Goal: Answer question/provide support: Share knowledge or assist other users

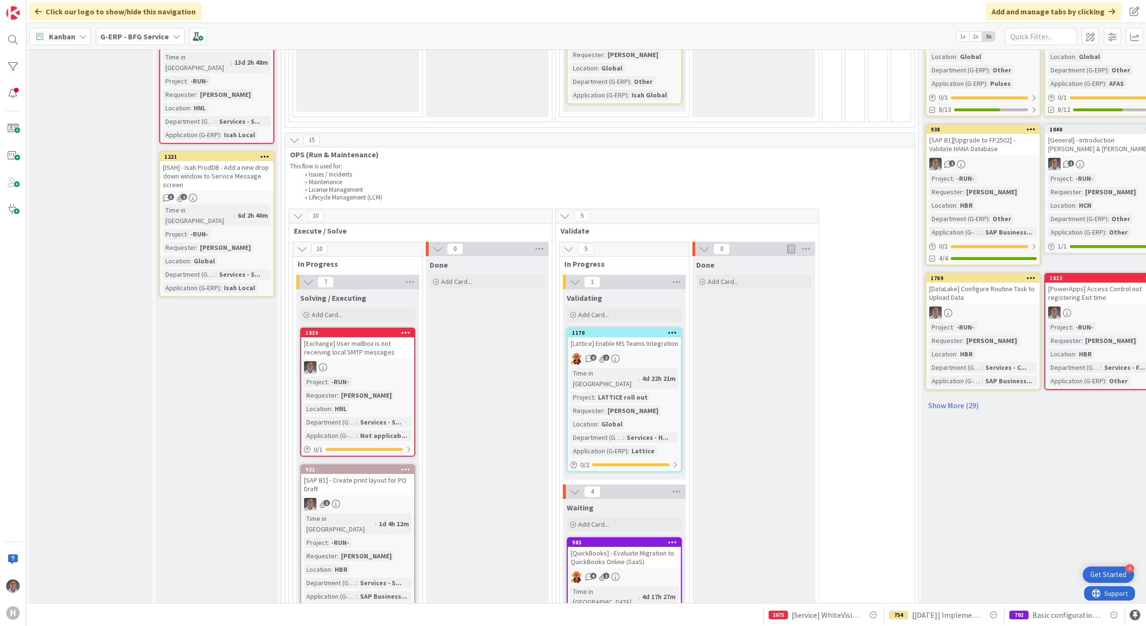
click at [365, 339] on div "[Exchange] User mailbox is not receiving local SMTP messages" at bounding box center [357, 347] width 113 height 21
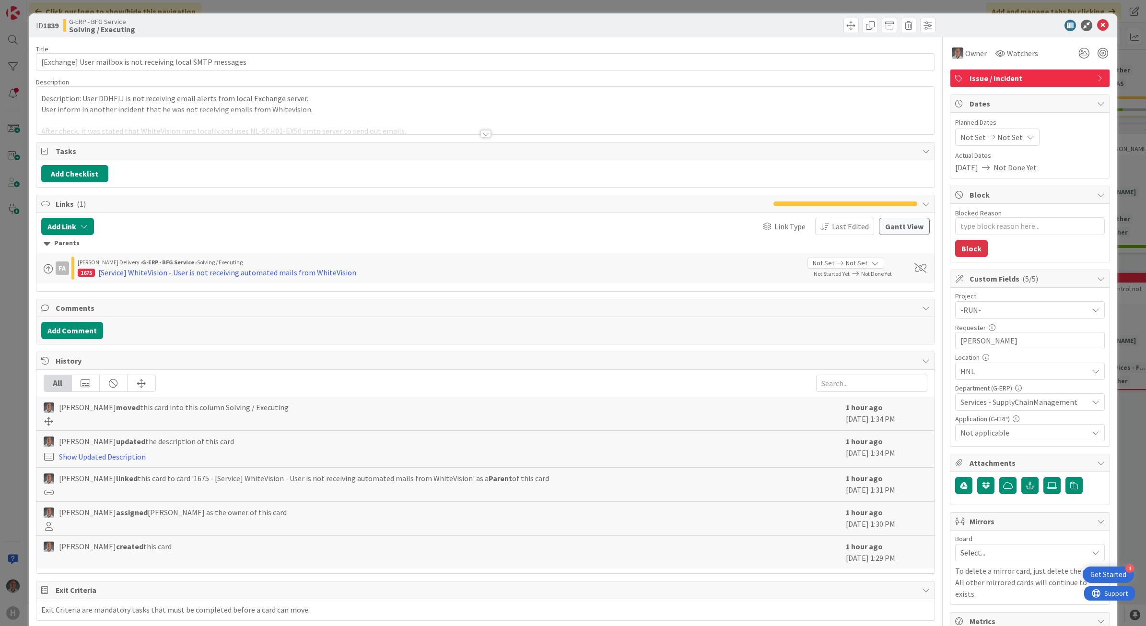
type textarea "x"
click at [93, 337] on button "Add Comment" at bounding box center [72, 330] width 62 height 17
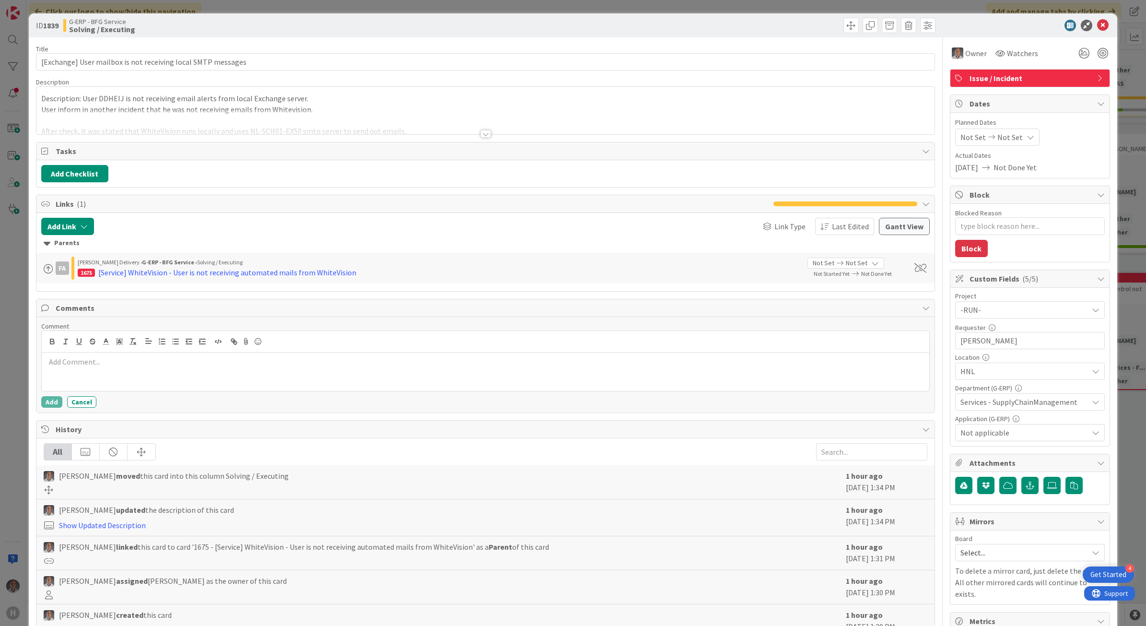
click at [151, 367] on p at bounding box center [486, 361] width 880 height 11
click at [475, 136] on div "Title 60 / 128 [Exchange] User mailbox is not receiving local SMTP messages Des…" at bounding box center [486, 415] width 900 height 756
click at [483, 136] on div at bounding box center [485, 134] width 11 height 8
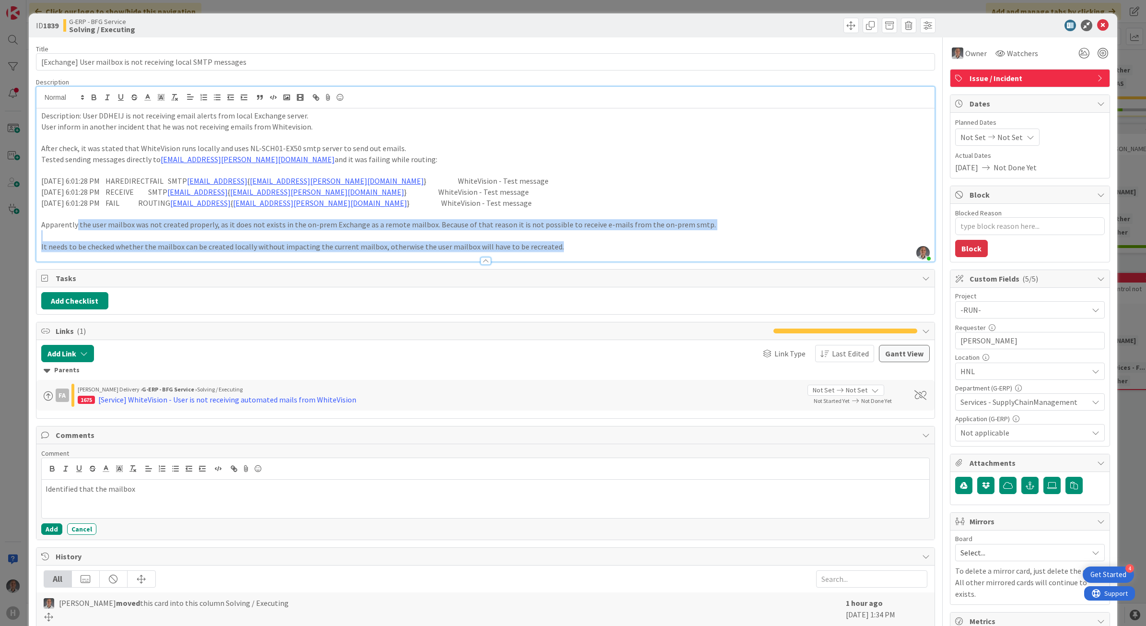
drag, startPoint x: 566, startPoint y: 250, endPoint x: 77, endPoint y: 229, distance: 489.5
click at [77, 229] on div "Description: User DDHEIJ is not receiving email alerts from local Exchange serv…" at bounding box center [485, 184] width 899 height 153
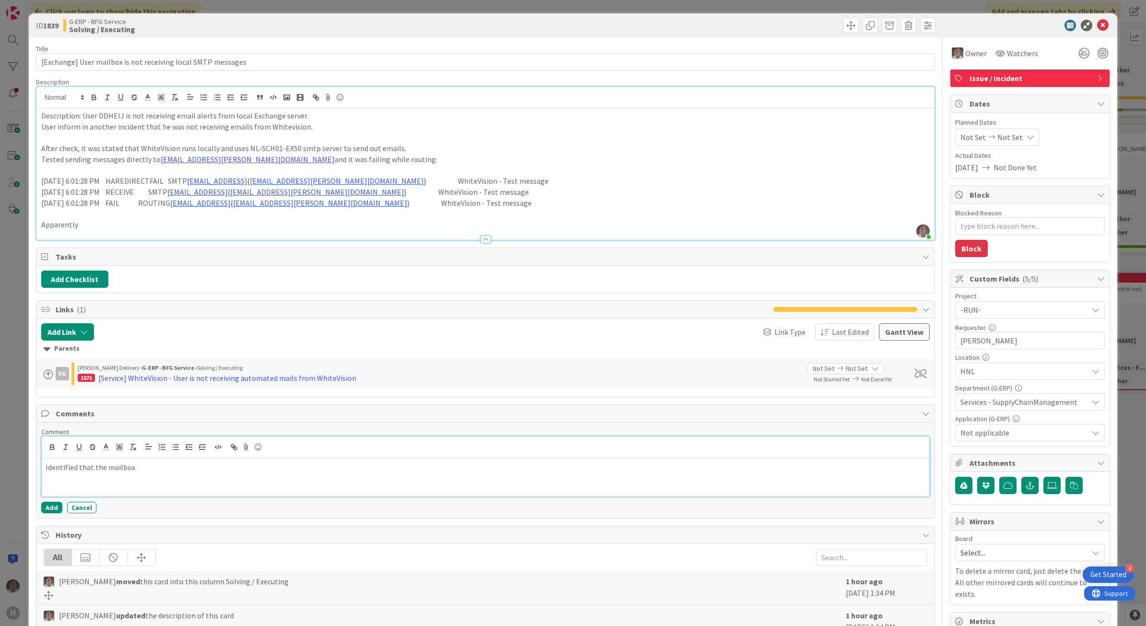
drag, startPoint x: 150, startPoint y: 479, endPoint x: 154, endPoint y: 476, distance: 5.8
click at [150, 479] on div "Identified that the mailbox" at bounding box center [486, 477] width 888 height 38
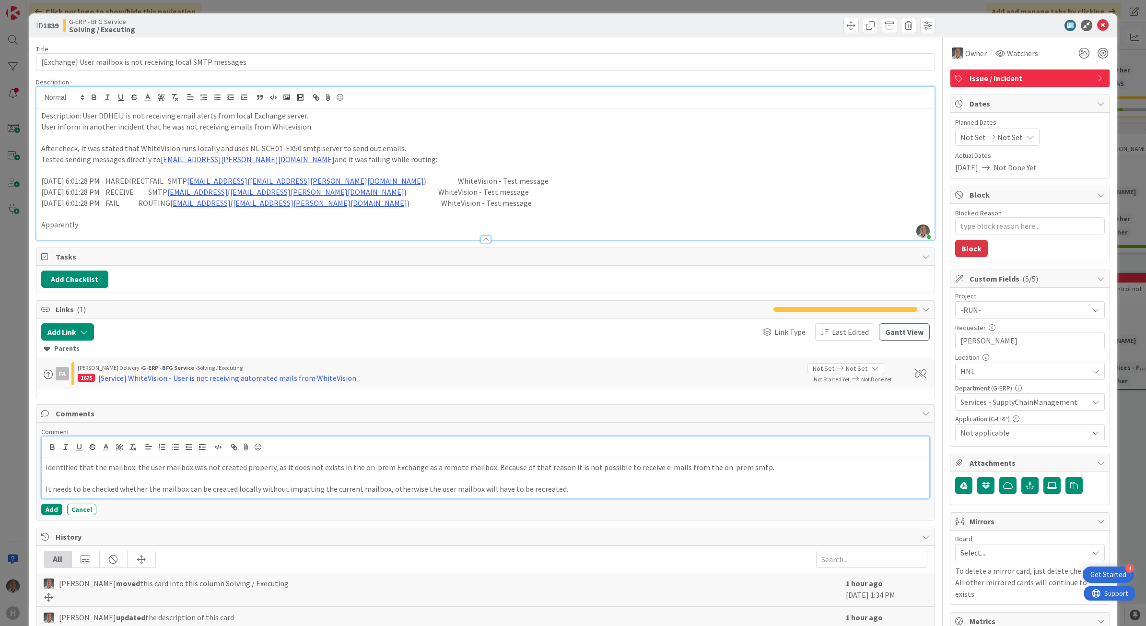
click at [137, 470] on p "Identified that the mailbox the user mailbox was not created properly, as it do…" at bounding box center [486, 467] width 880 height 11
drag, startPoint x: 105, startPoint y: 221, endPoint x: 36, endPoint y: 222, distance: 68.1
click at [36, 222] on div "Description: User DDHEIJ is not receiving email alerts from local Exchange serv…" at bounding box center [485, 173] width 899 height 131
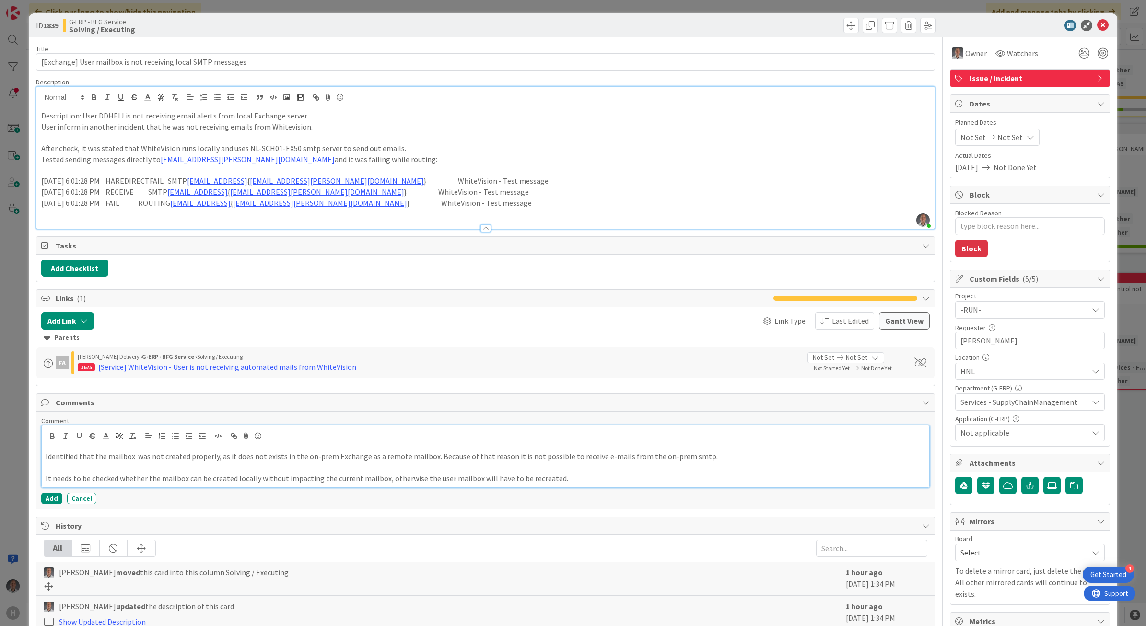
click at [578, 478] on p "It needs to be checked whether the mailbox can be created locally without impac…" at bounding box center [486, 478] width 880 height 11
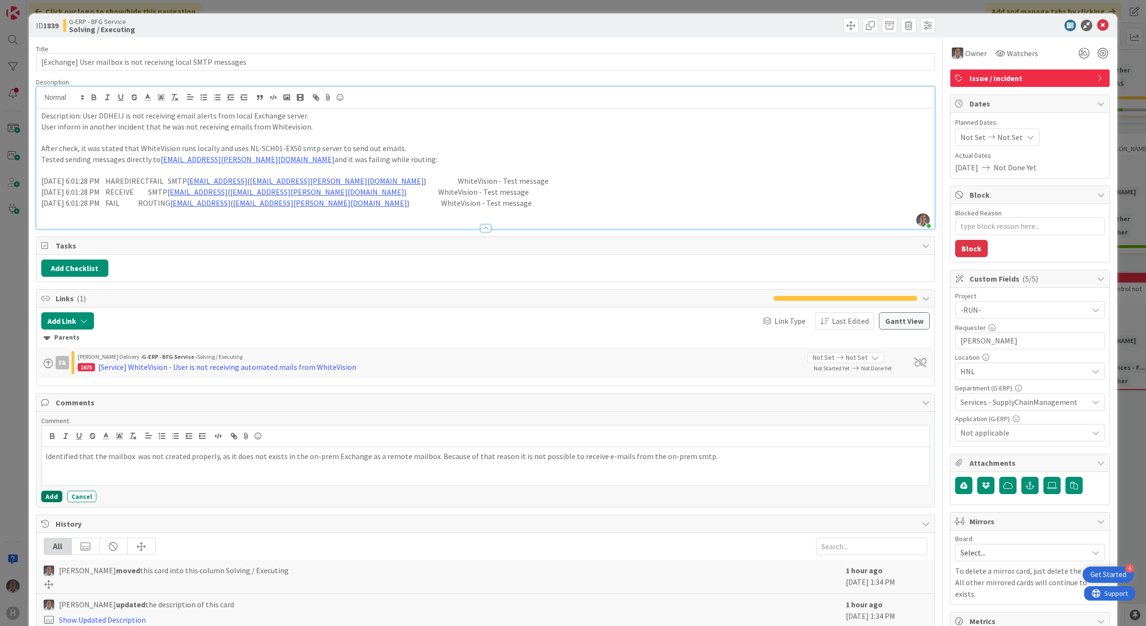
click at [56, 497] on button "Add" at bounding box center [51, 497] width 21 height 12
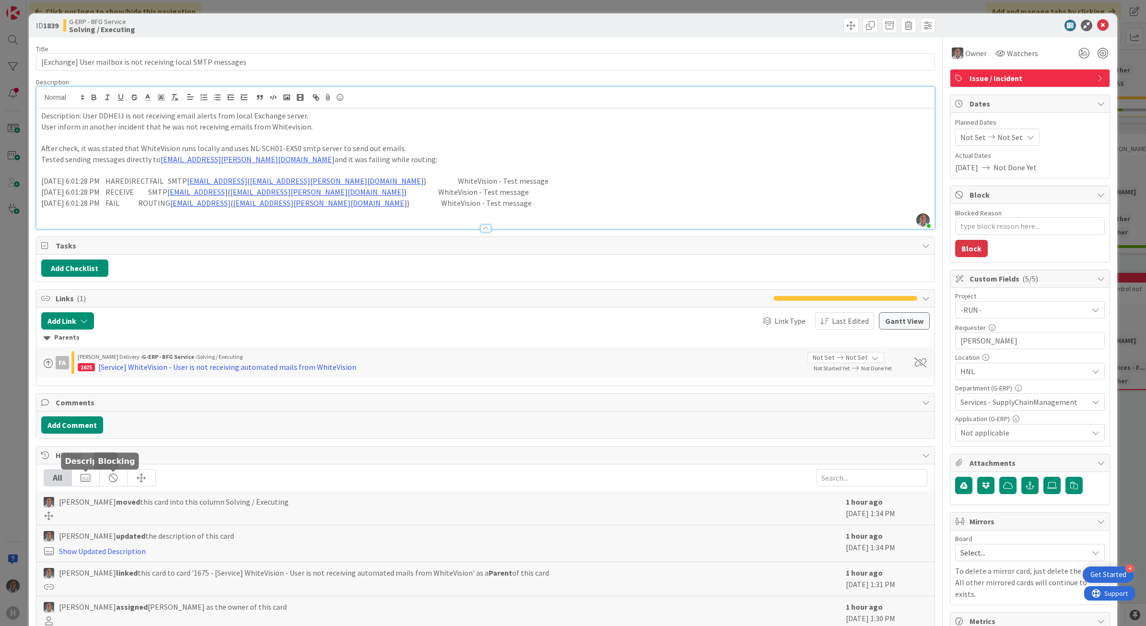
type textarea "x"
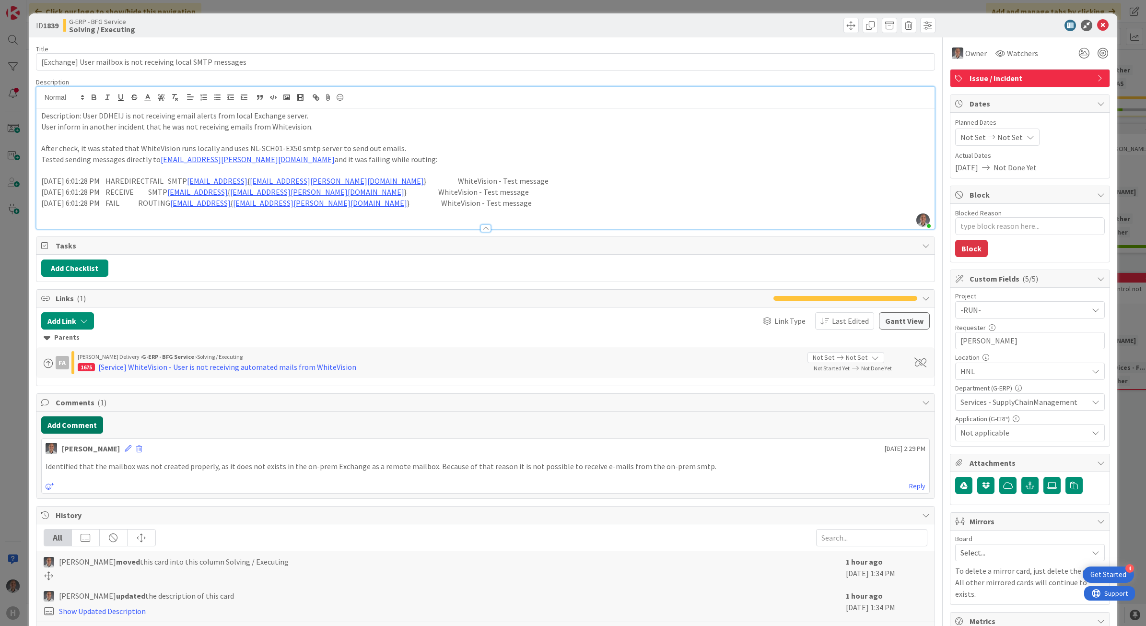
click at [86, 430] on button "Add Comment" at bounding box center [72, 424] width 62 height 17
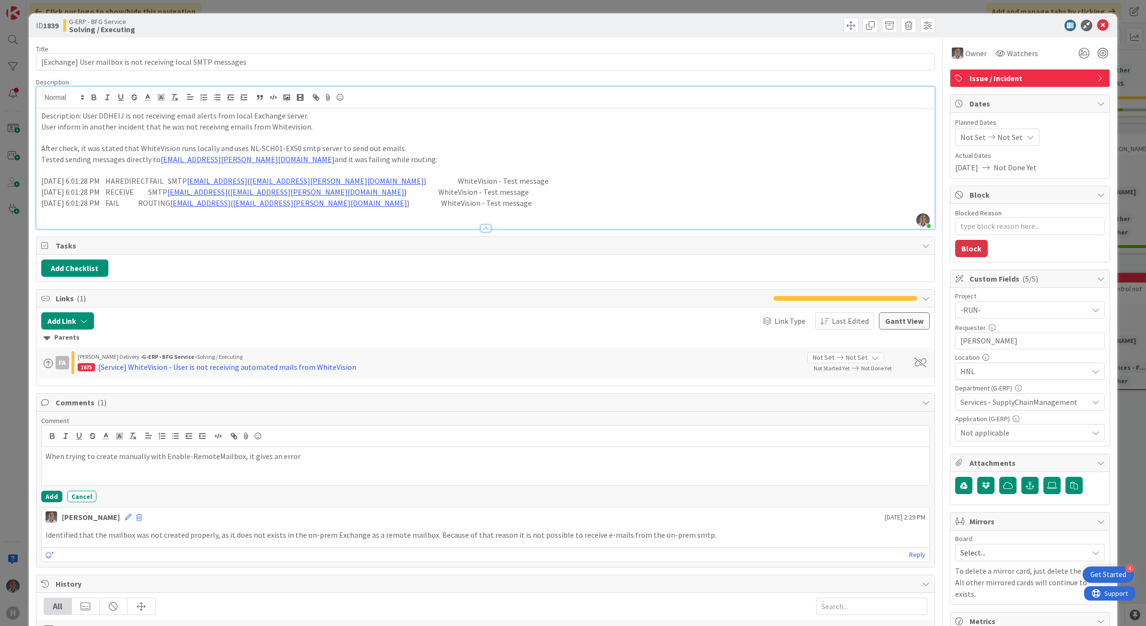
click at [408, 464] on div "When trying to create manually with Enable-RemoteMailbox, it gives an error" at bounding box center [486, 466] width 888 height 38
click at [401, 465] on div "When trying to create manually with Enable-RemoteMailbox, it gives an error sta…" at bounding box center [486, 466] width 888 height 38
drag, startPoint x: 404, startPoint y: 461, endPoint x: 373, endPoint y: 461, distance: 31.6
click at [373, 461] on p "When trying to create manually with Enable-RemoteMailbox, it gives an error sta…" at bounding box center [486, 456] width 880 height 11
click at [370, 462] on p "When trying to create manually with Enable-RemoteMailbox, it gives an error sta…" at bounding box center [486, 456] width 880 height 11
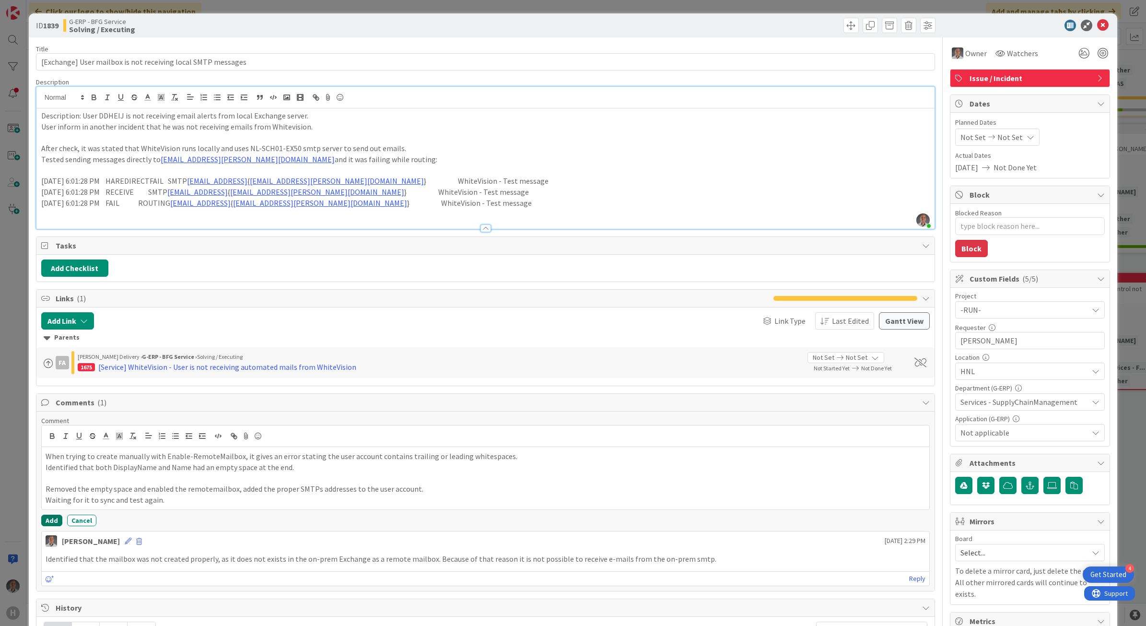
click at [53, 520] on button "Add" at bounding box center [51, 520] width 21 height 12
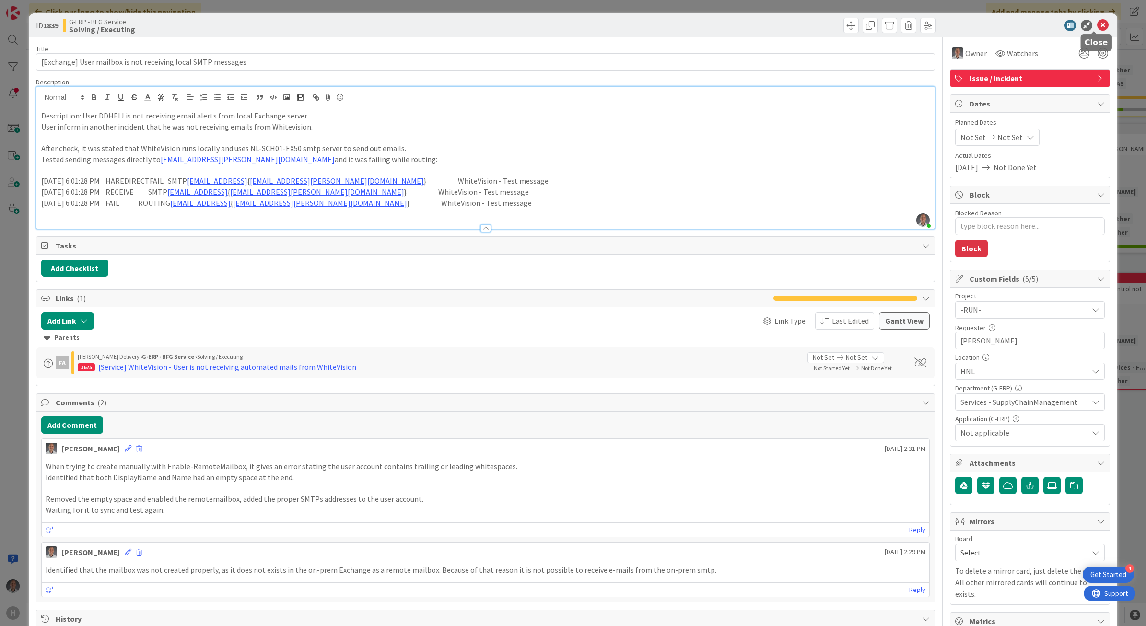
click at [1097, 24] on icon at bounding box center [1103, 26] width 12 height 12
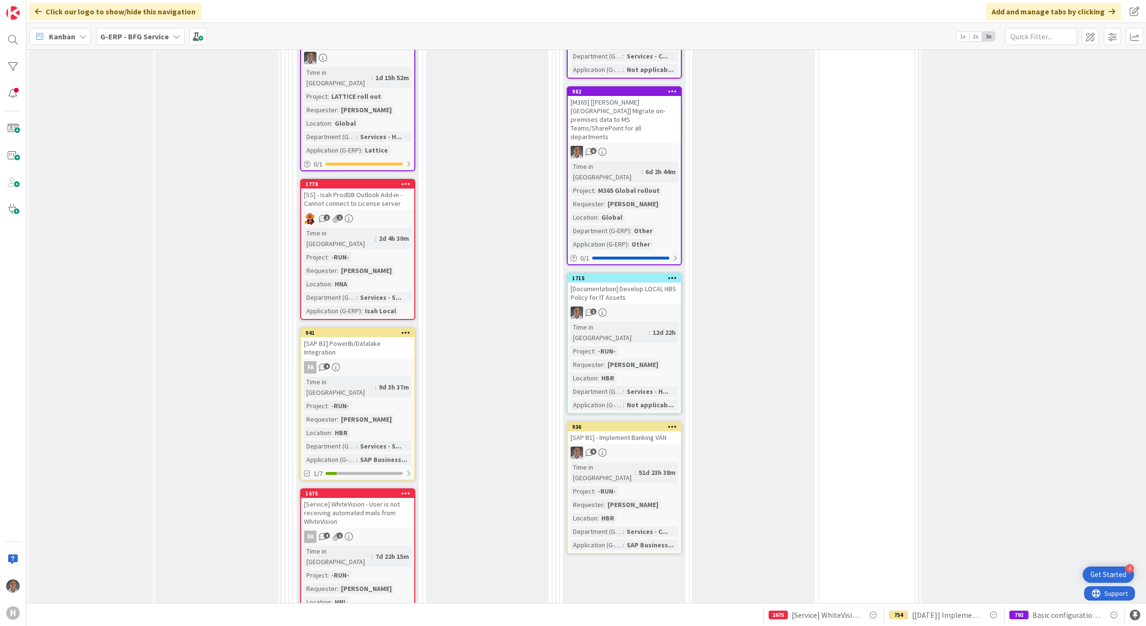
click at [392, 498] on div "[Service] WhiteVision - User is not receiving automated mails from WhiteVision" at bounding box center [357, 513] width 113 height 30
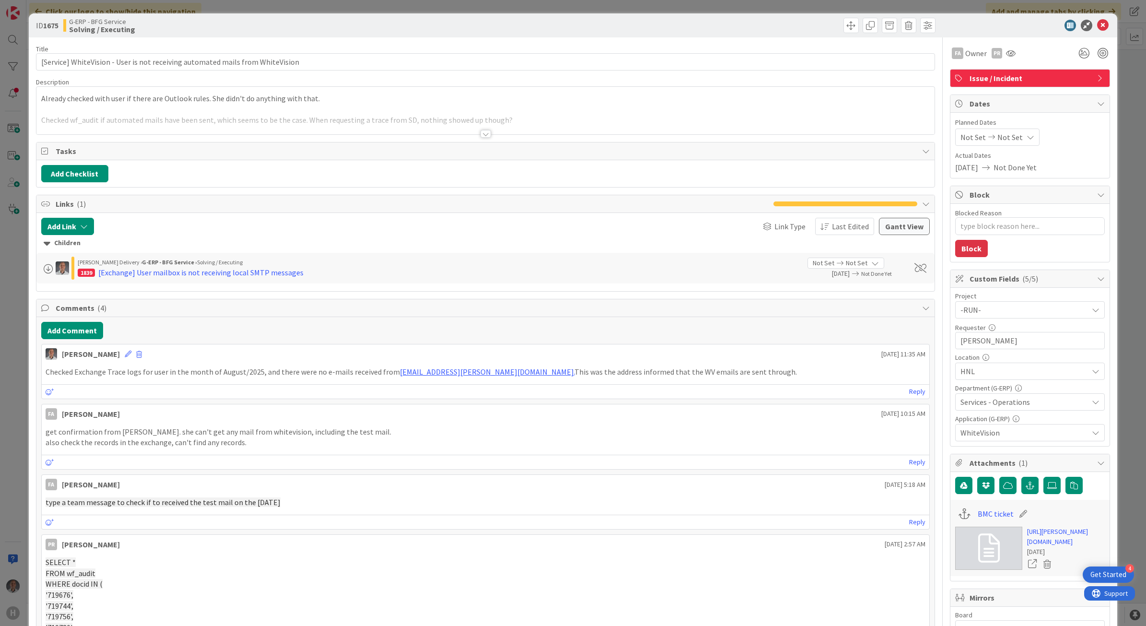
type textarea "x"
click at [82, 334] on button "Add Comment" at bounding box center [72, 330] width 62 height 17
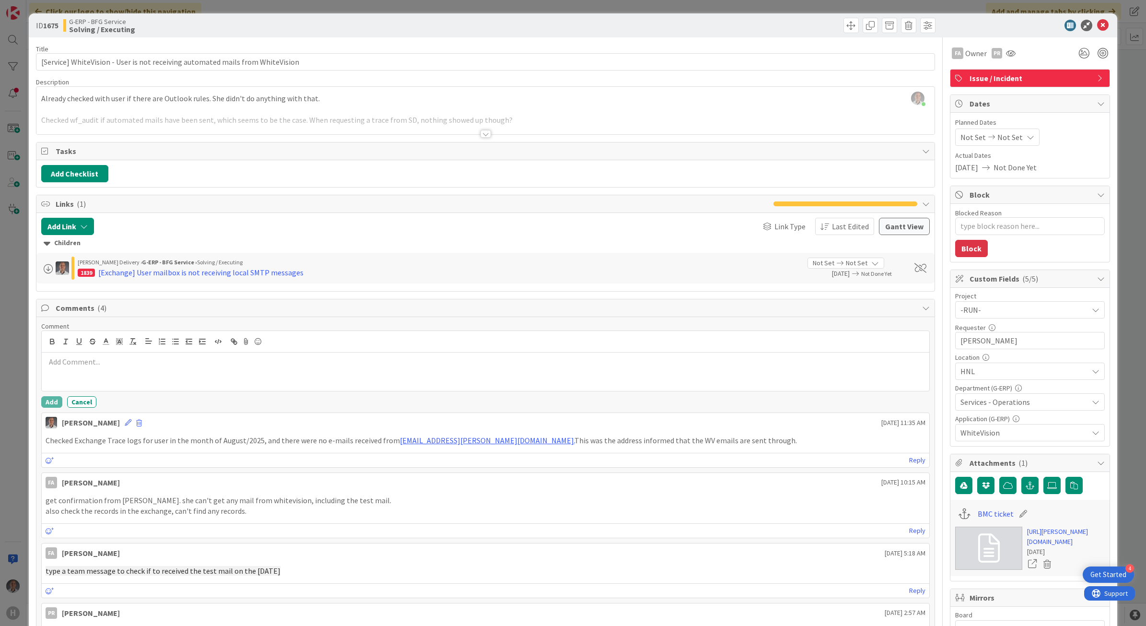
click at [100, 361] on p at bounding box center [486, 361] width 880 height 11
click at [48, 404] on button "Add" at bounding box center [51, 402] width 21 height 12
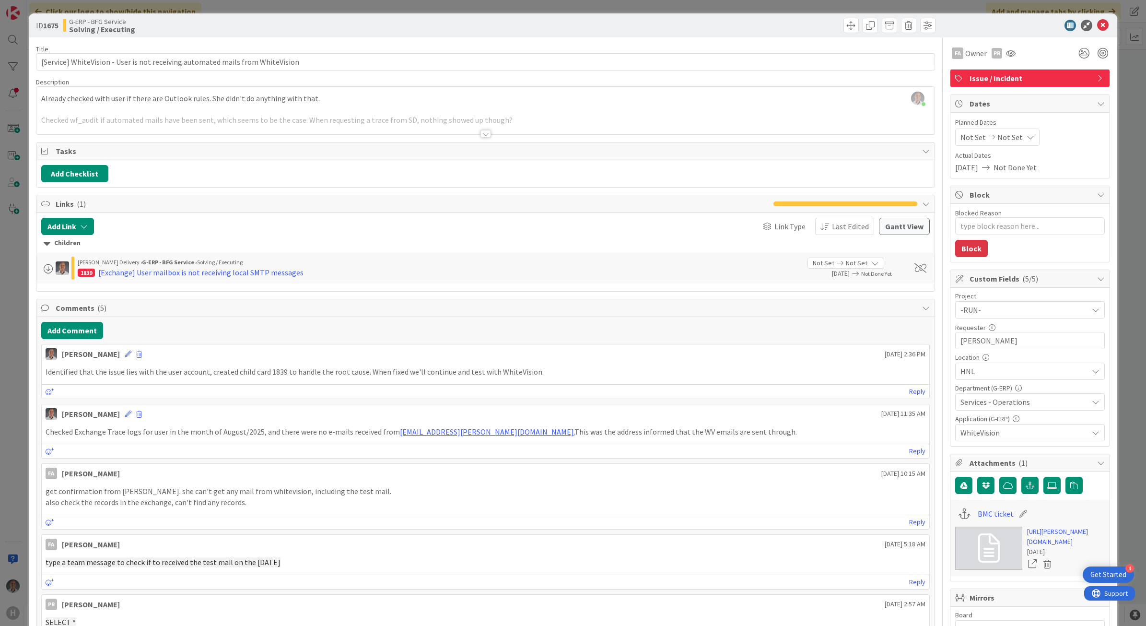
click at [482, 130] on div at bounding box center [485, 134] width 11 height 8
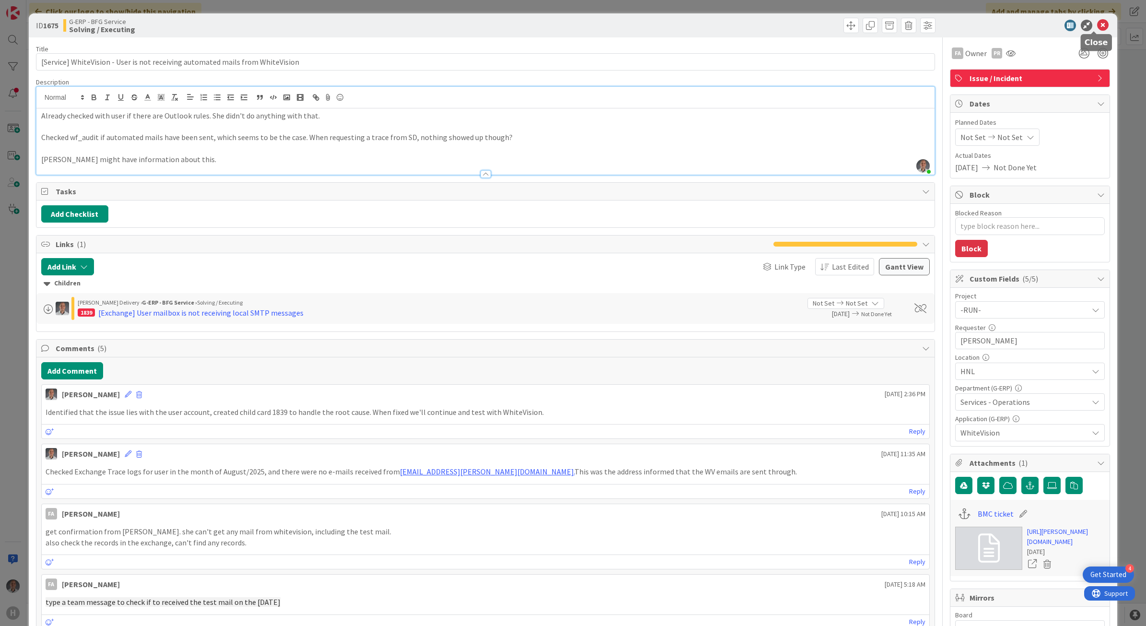
click at [1097, 22] on icon at bounding box center [1103, 26] width 12 height 12
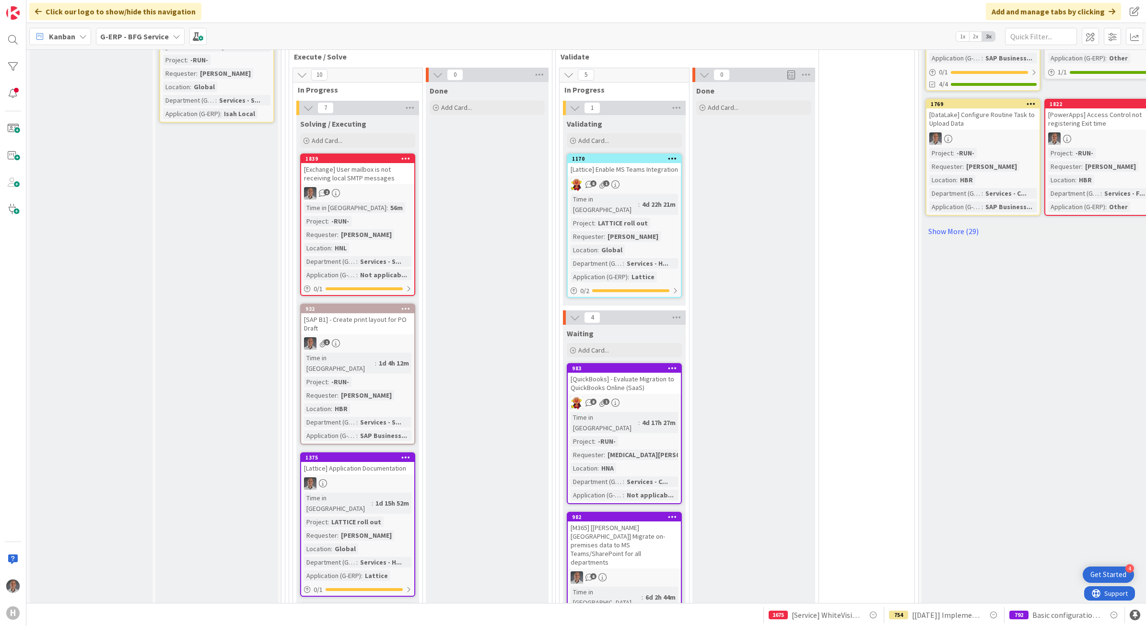
scroll to position [420, 0]
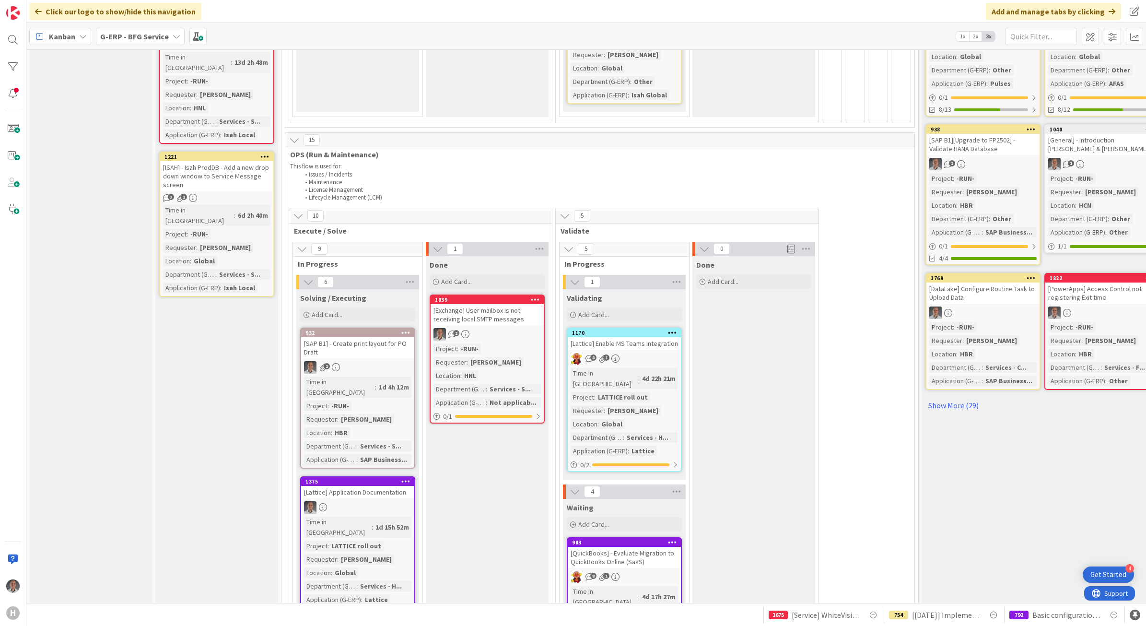
click at [488, 304] on div "[Exchange] User mailbox is not receiving local SMTP messages" at bounding box center [487, 314] width 113 height 21
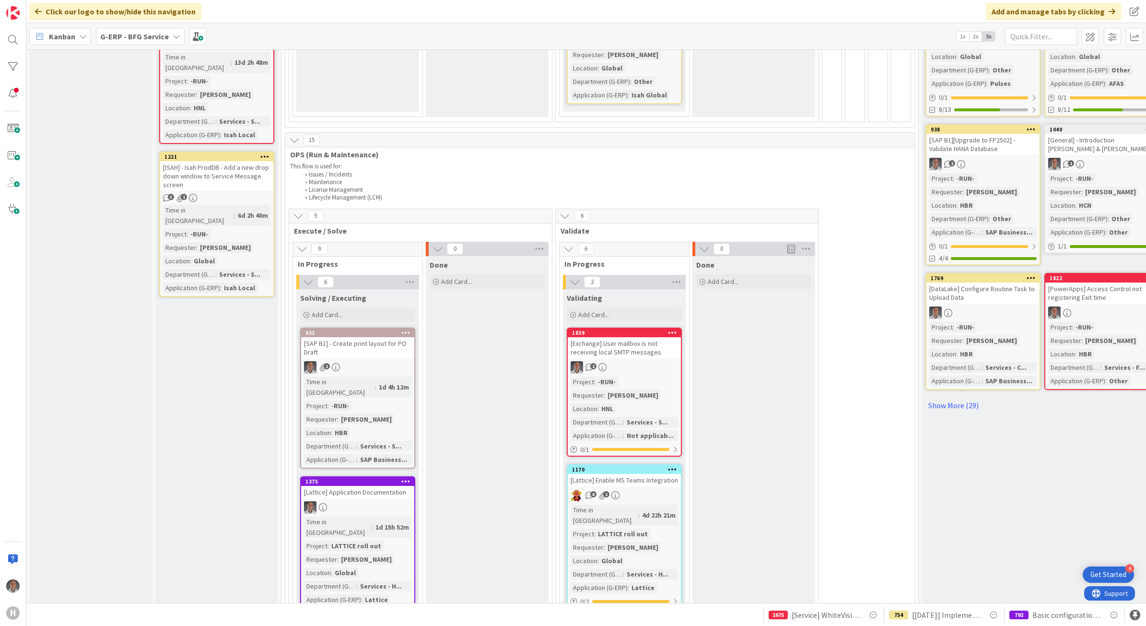
click at [627, 337] on div "[Exchange] User mailbox is not receiving local SMTP messages" at bounding box center [624, 347] width 113 height 21
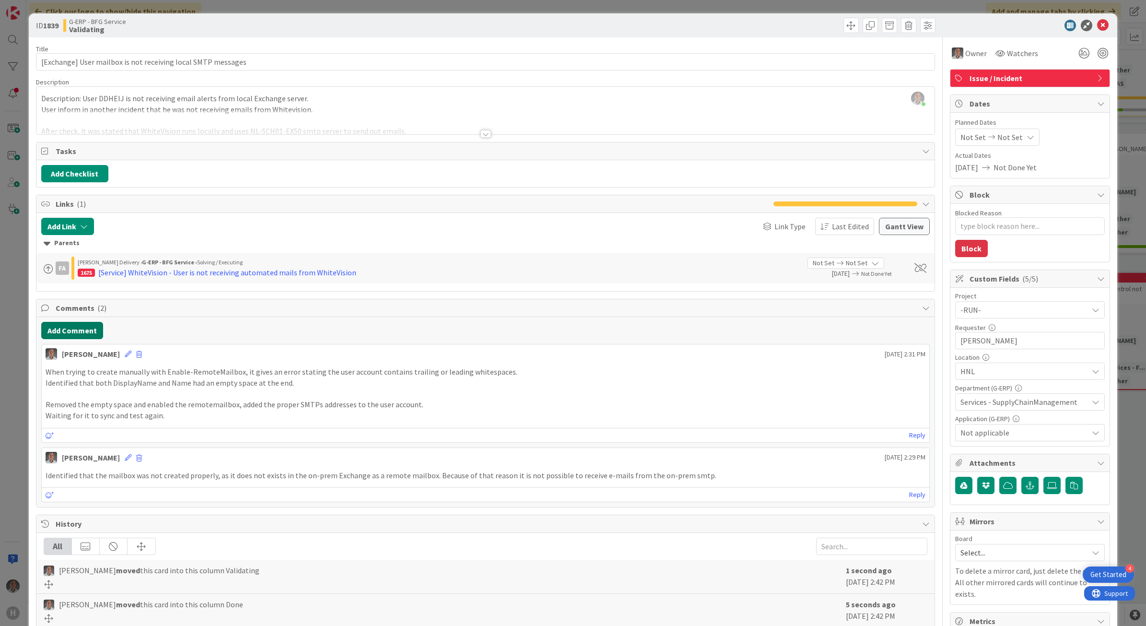
click at [84, 332] on button "Add Comment" at bounding box center [72, 330] width 62 height 17
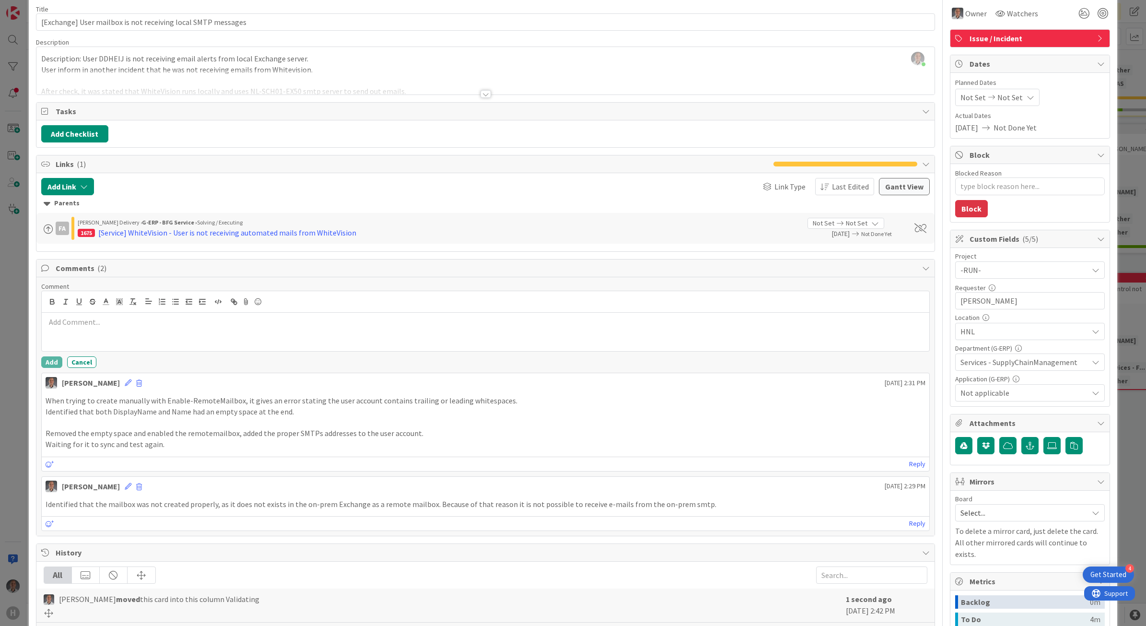
scroll to position [60, 0]
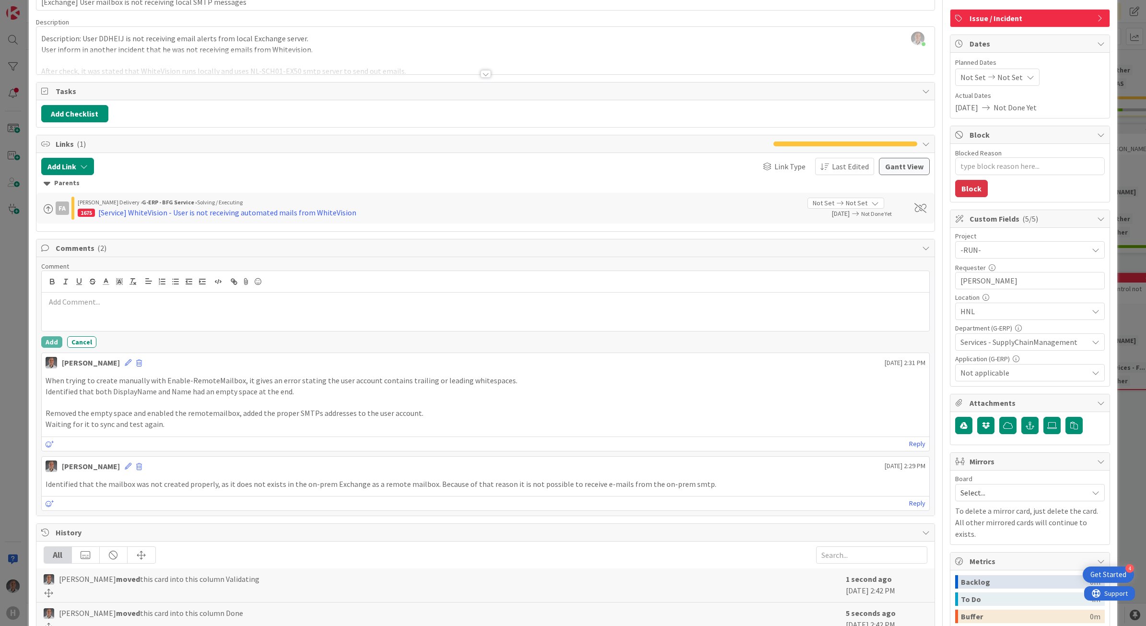
click at [105, 312] on div at bounding box center [486, 311] width 888 height 38
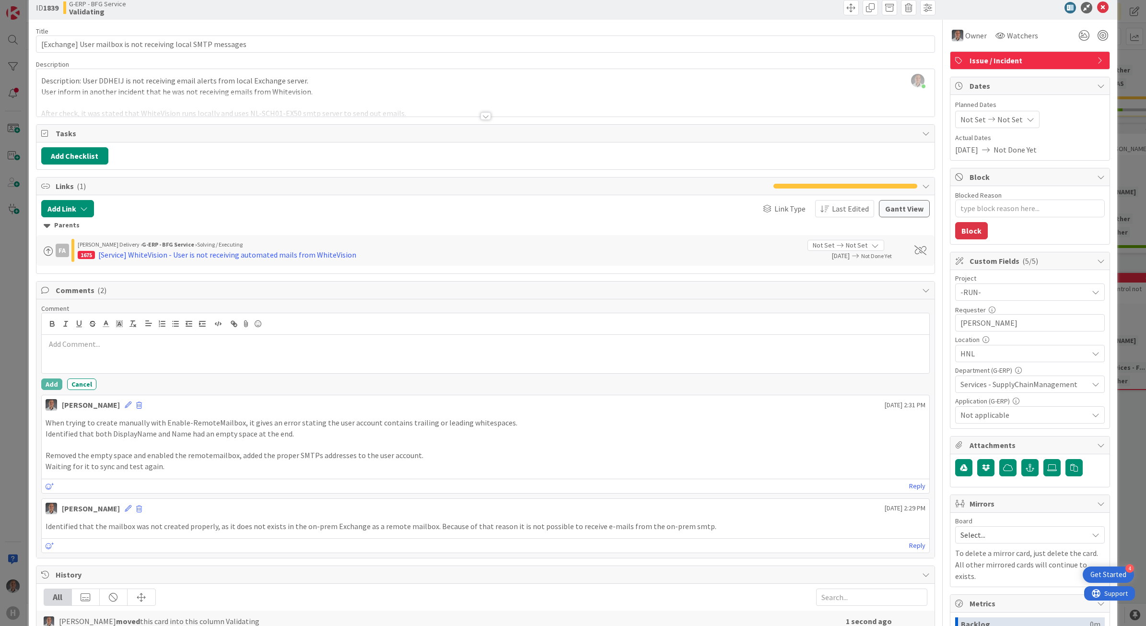
scroll to position [0, 0]
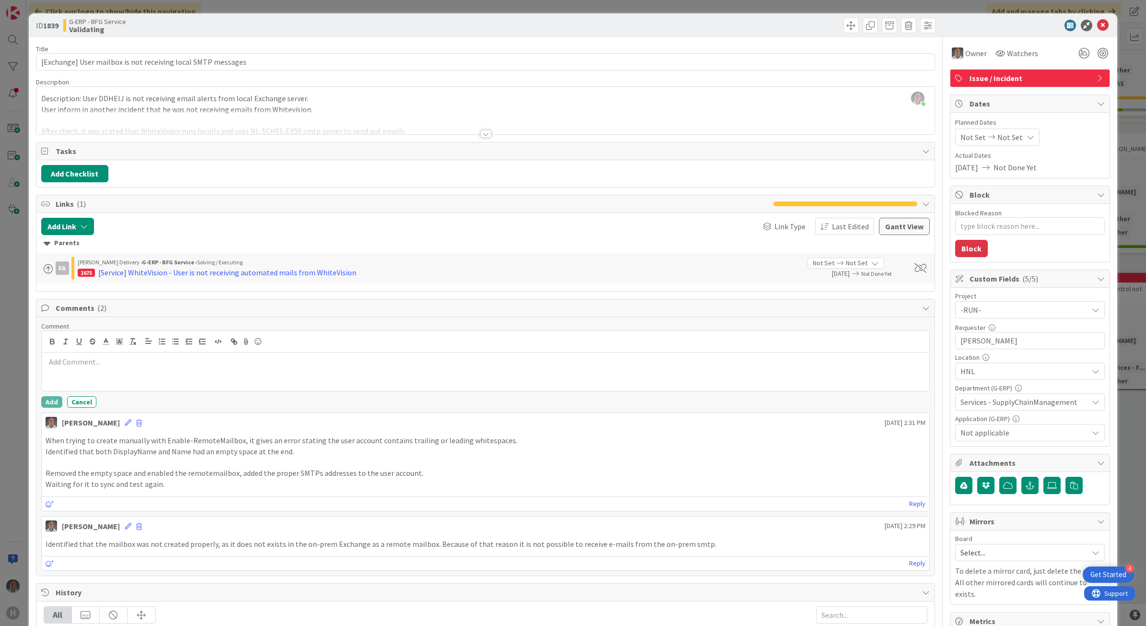
click at [482, 132] on div at bounding box center [485, 134] width 11 height 8
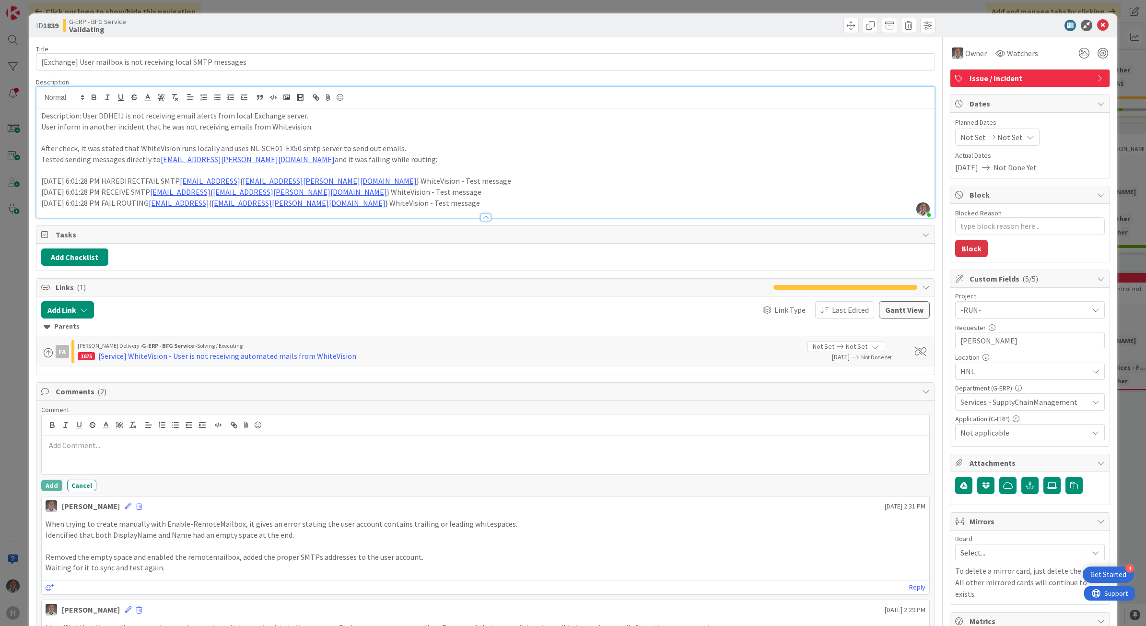
click at [468, 205] on p "[DATE] 6:01:28 PM FAIL ROUTING [EMAIL_ADDRESS] { [EMAIL_ADDRESS][PERSON_NAME][D…" at bounding box center [485, 203] width 889 height 11
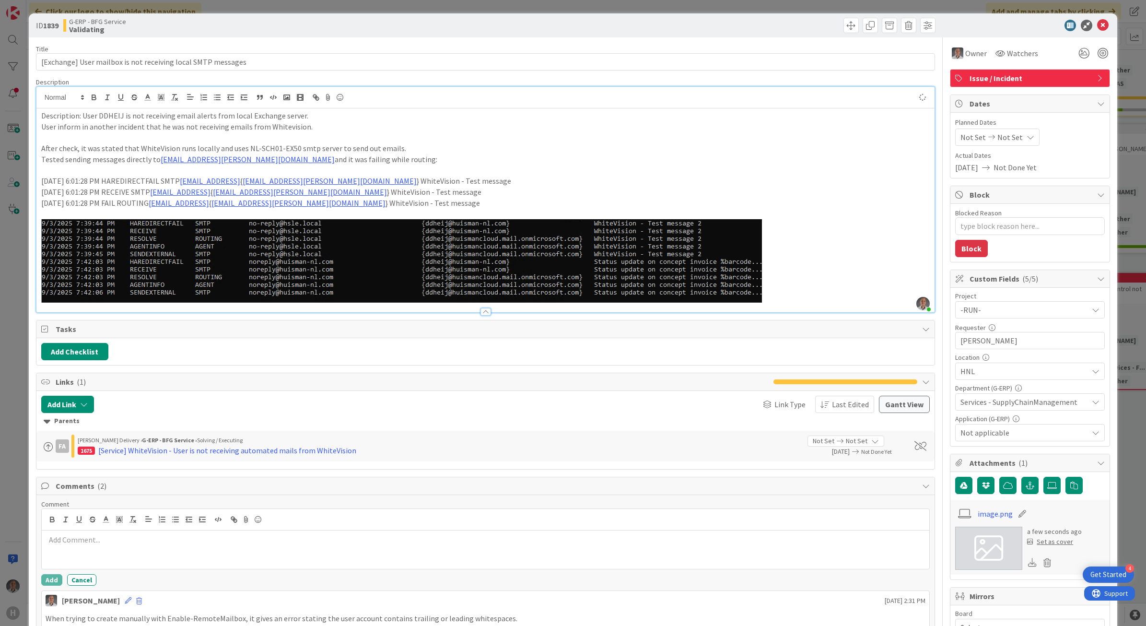
click at [447, 245] on img at bounding box center [401, 260] width 721 height 83
click at [674, 252] on img at bounding box center [401, 260] width 721 height 83
click at [636, 255] on img at bounding box center [401, 260] width 721 height 83
click at [806, 260] on p at bounding box center [485, 260] width 889 height 83
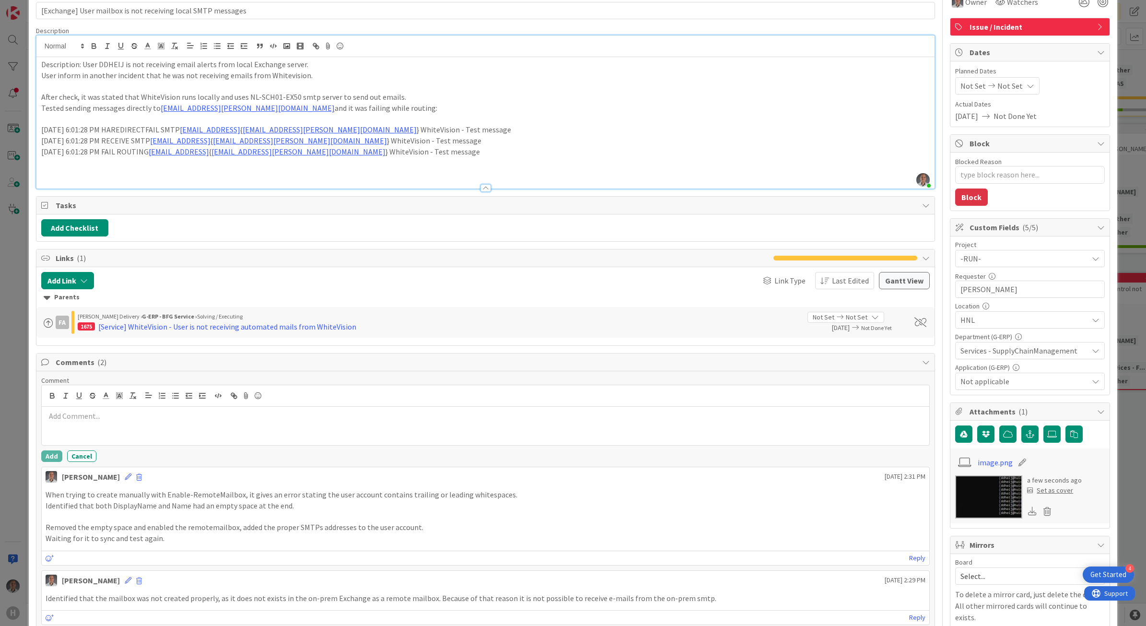
scroll to position [120, 0]
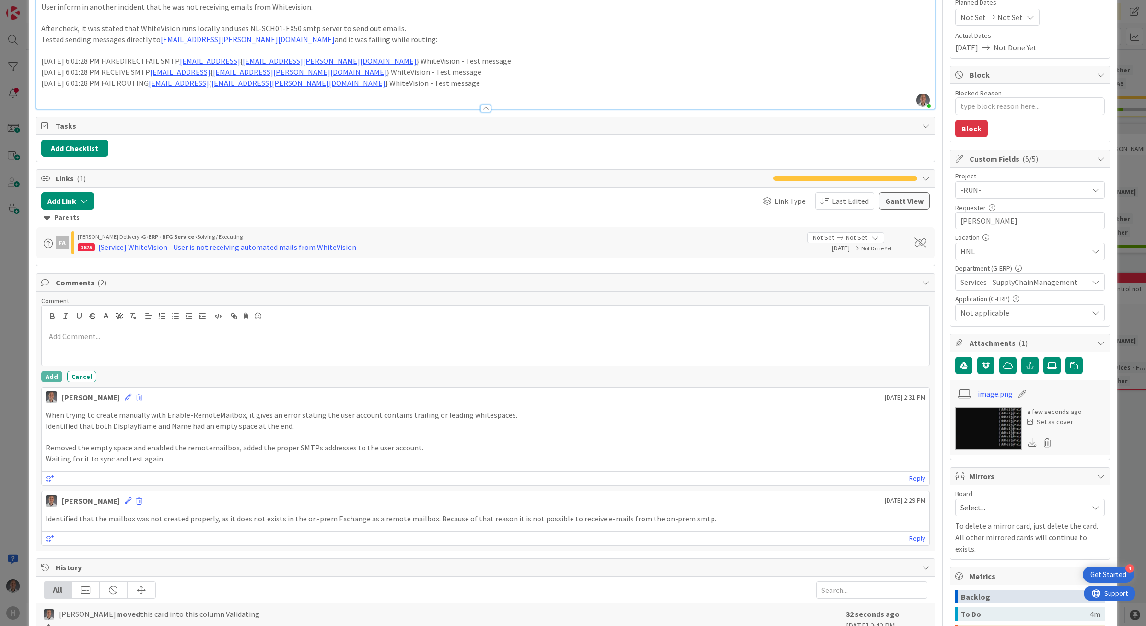
click at [187, 462] on p "Waiting for it to sync and test again." at bounding box center [486, 458] width 880 height 11
type textarea "x"
click at [128, 335] on p at bounding box center [486, 336] width 880 height 11
click at [85, 339] on p at bounding box center [486, 336] width 880 height 11
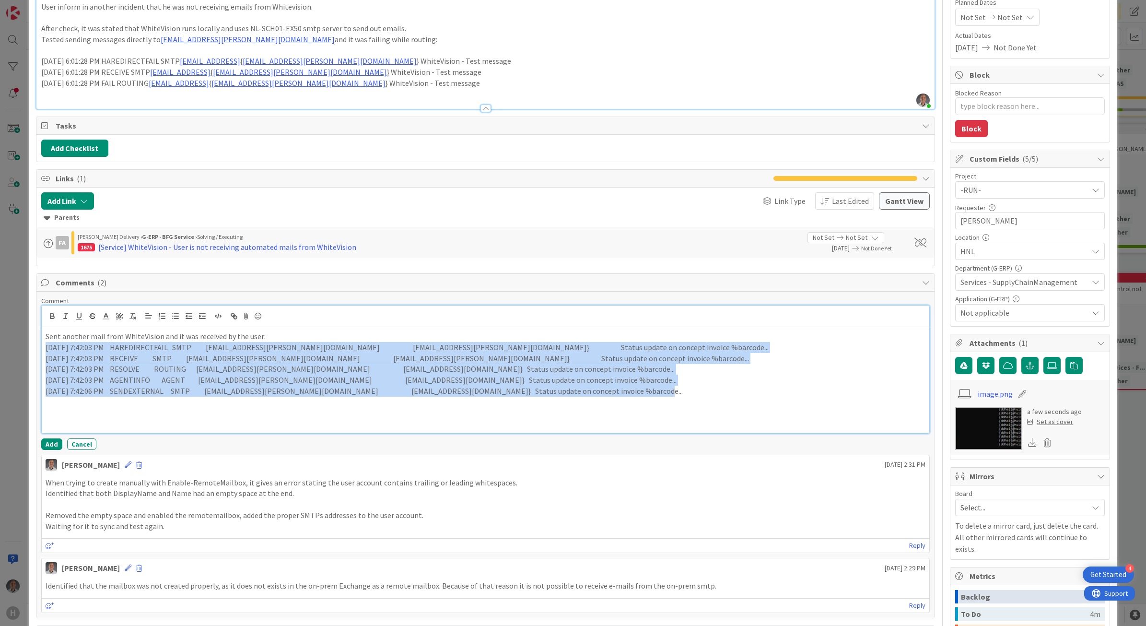
drag, startPoint x: 667, startPoint y: 396, endPoint x: 11, endPoint y: 353, distance: 657.8
click at [11, 353] on div "ID 1839 G-ERP - BFG Service Validating Title 60 / 128 [Exchange] User mailbox i…" at bounding box center [573, 313] width 1146 height 626
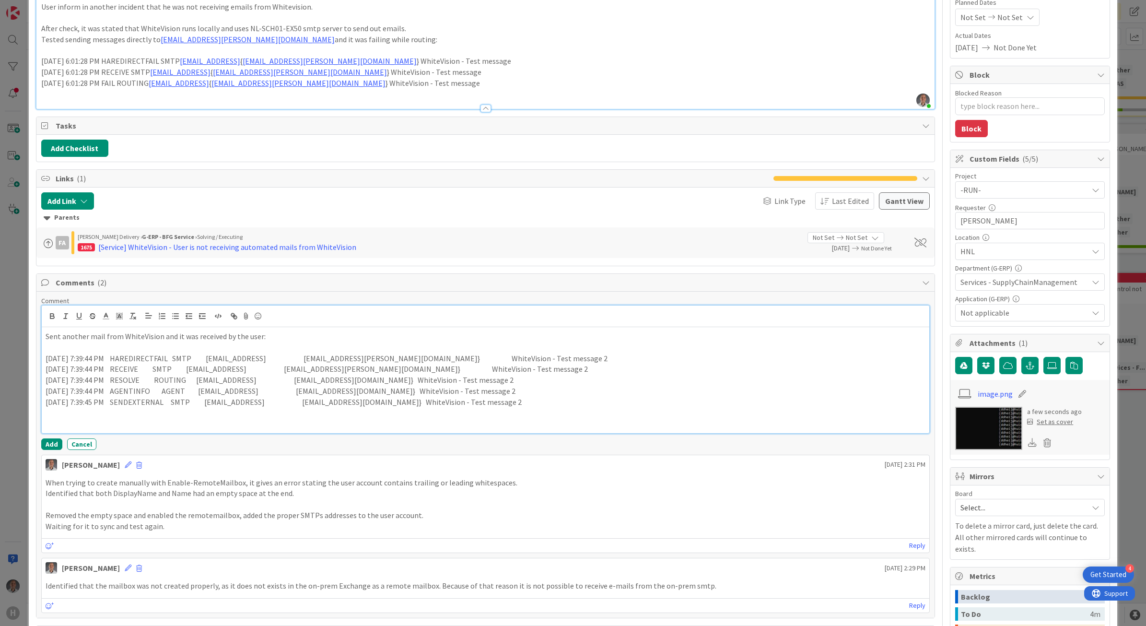
click at [562, 414] on p at bounding box center [486, 412] width 880 height 11
click at [58, 418] on p at bounding box center [486, 412] width 880 height 11
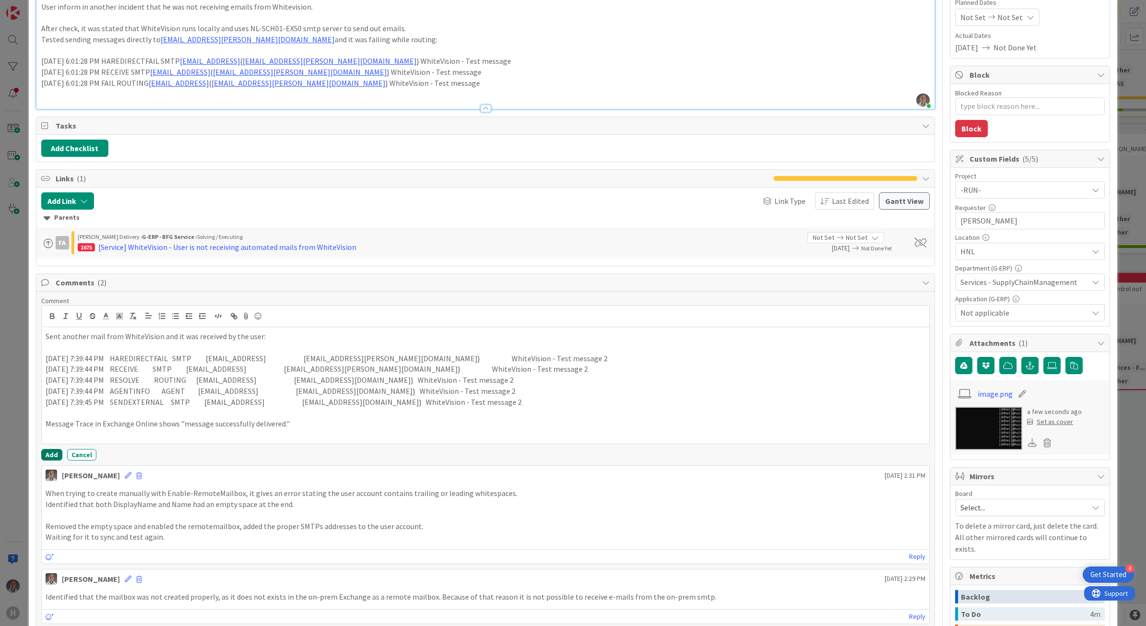
click at [54, 456] on button "Add" at bounding box center [51, 455] width 21 height 12
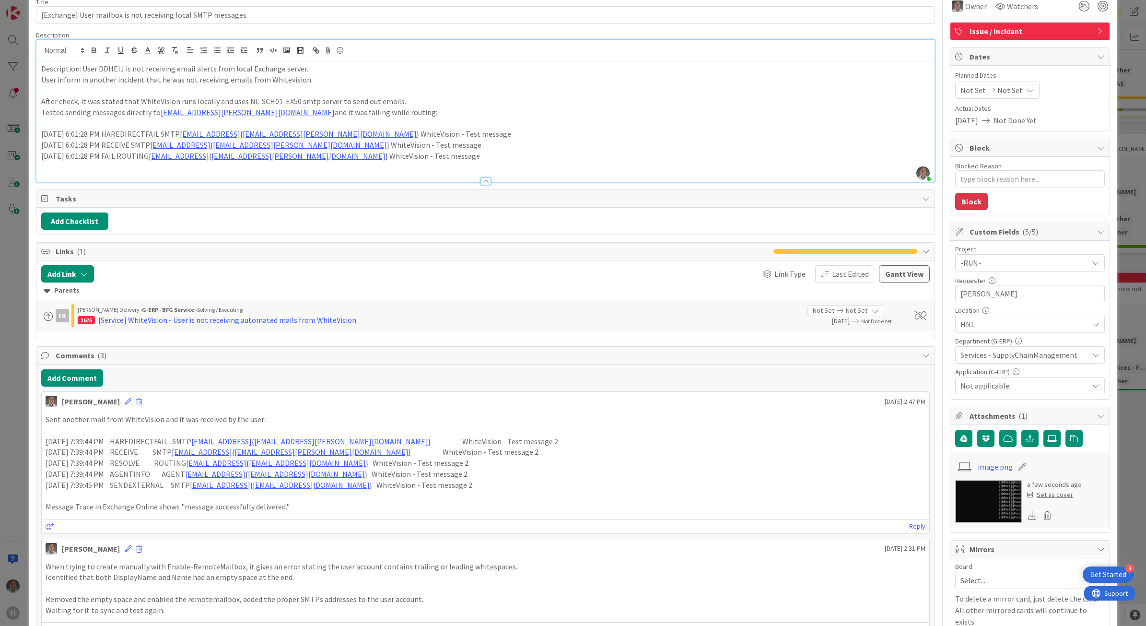
scroll to position [0, 0]
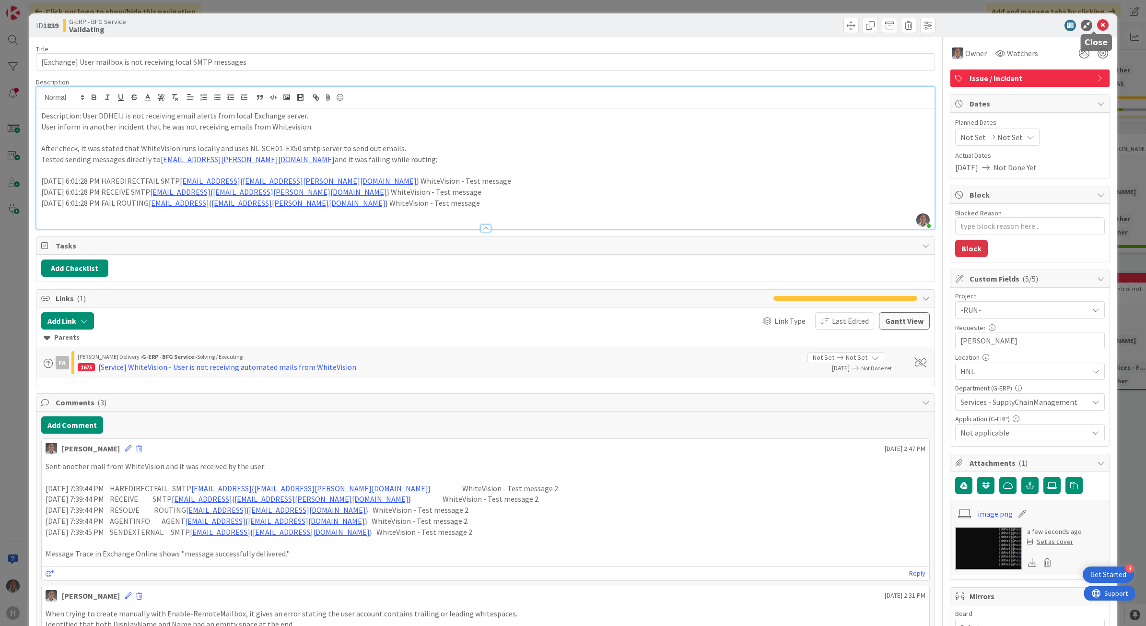
click at [1097, 28] on icon at bounding box center [1103, 26] width 12 height 12
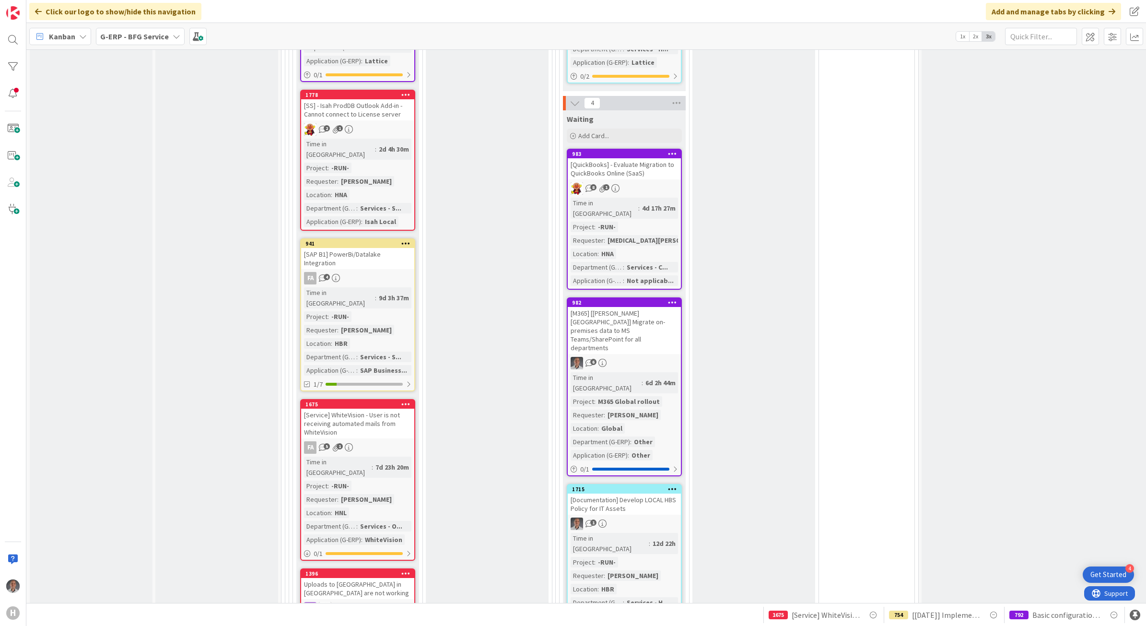
scroll to position [959, 0]
click at [379, 408] on div "[Service] WhiteVision - User is not receiving automated mails from WhiteVision" at bounding box center [357, 423] width 113 height 30
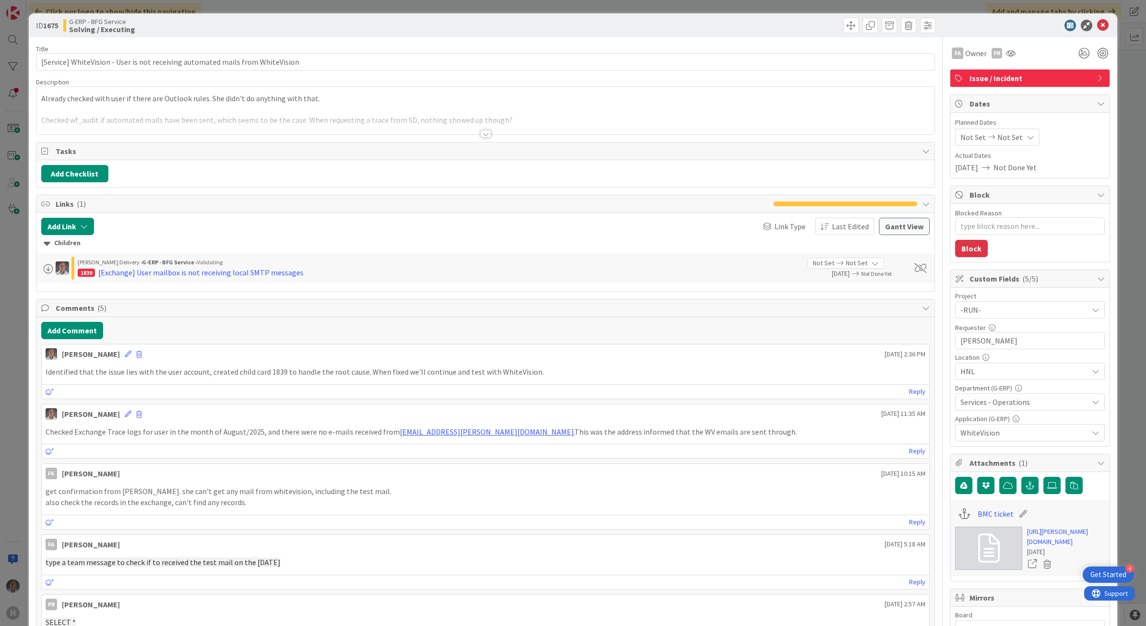
type textarea "x"
click at [90, 334] on button "Add Comment" at bounding box center [72, 330] width 62 height 17
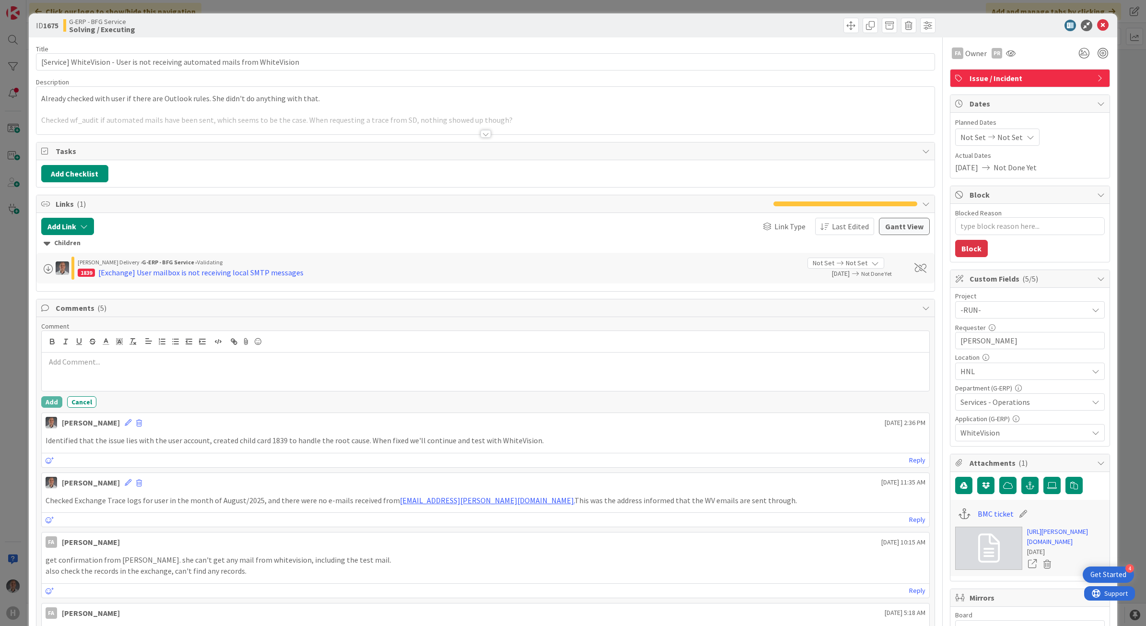
click at [150, 370] on div at bounding box center [486, 371] width 888 height 38
click at [53, 403] on button "Add" at bounding box center [51, 402] width 21 height 12
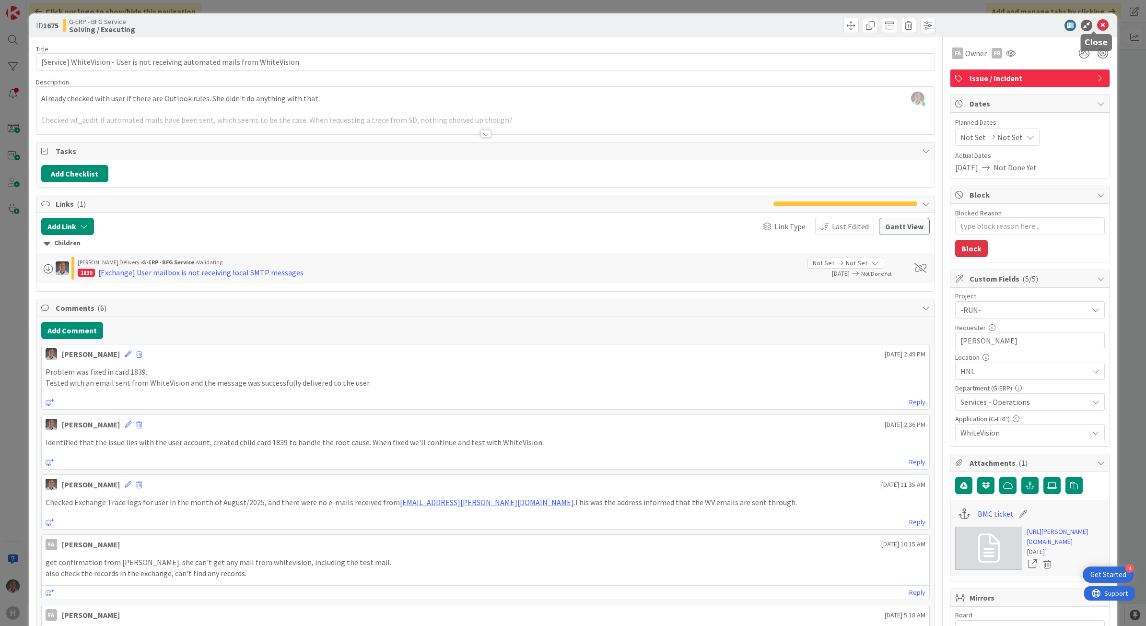
click at [1097, 22] on icon at bounding box center [1103, 26] width 12 height 12
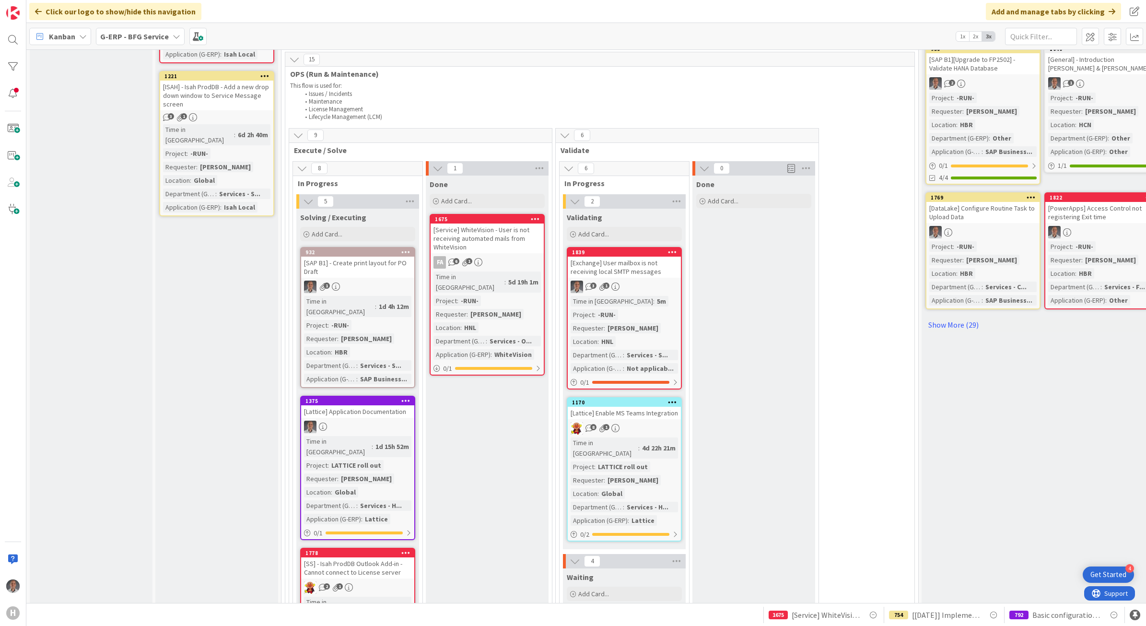
scroll to position [479, 0]
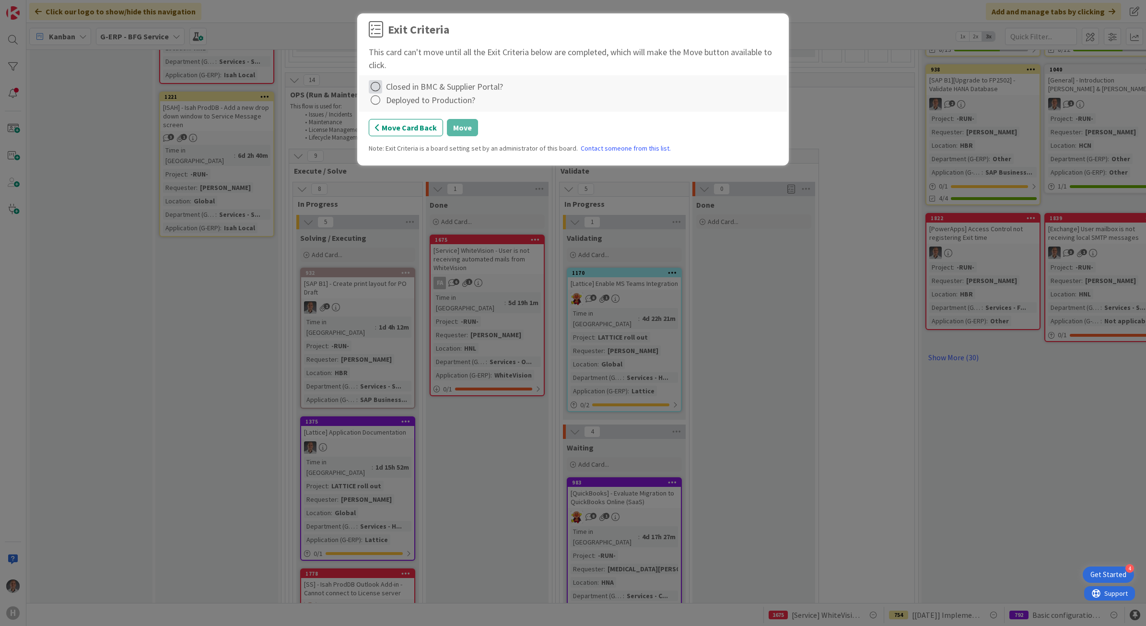
click at [376, 88] on icon at bounding box center [375, 86] width 13 height 13
click at [407, 122] on link "Not Applicable" at bounding box center [429, 121] width 120 height 14
click at [378, 103] on icon at bounding box center [375, 99] width 13 height 13
click at [395, 123] on link "Complete" at bounding box center [429, 120] width 120 height 14
click at [374, 101] on icon at bounding box center [375, 99] width 13 height 13
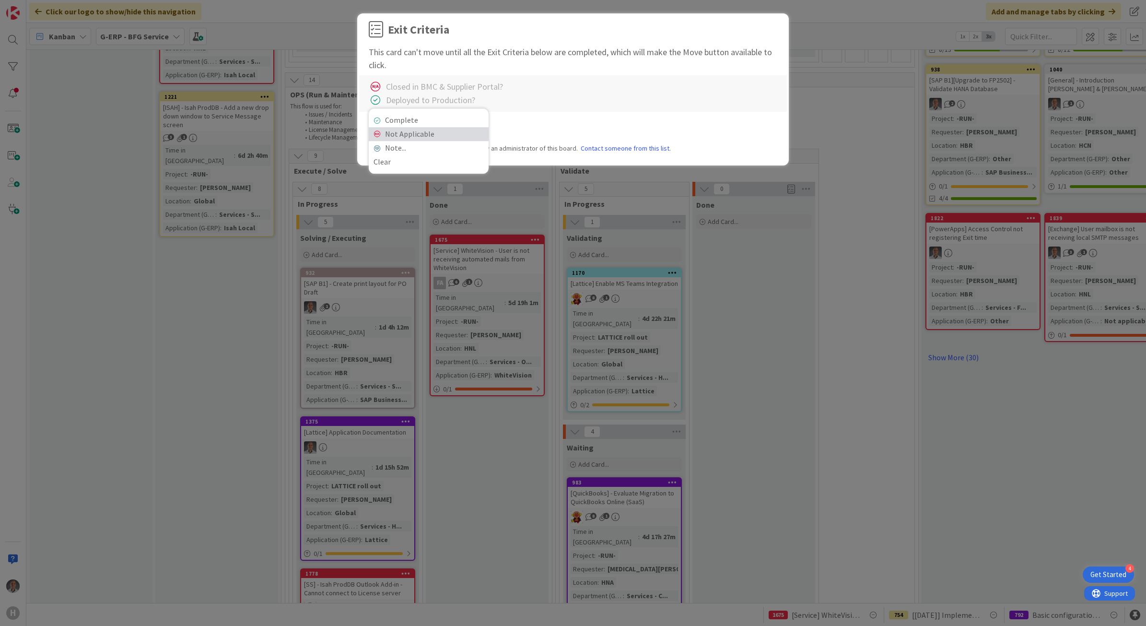
click at [387, 128] on link "Not Applicable" at bounding box center [429, 134] width 120 height 14
click at [372, 101] on icon at bounding box center [375, 99] width 13 height 13
click at [396, 122] on link "Complete" at bounding box center [429, 120] width 120 height 14
click at [459, 132] on button "Move" at bounding box center [462, 127] width 31 height 17
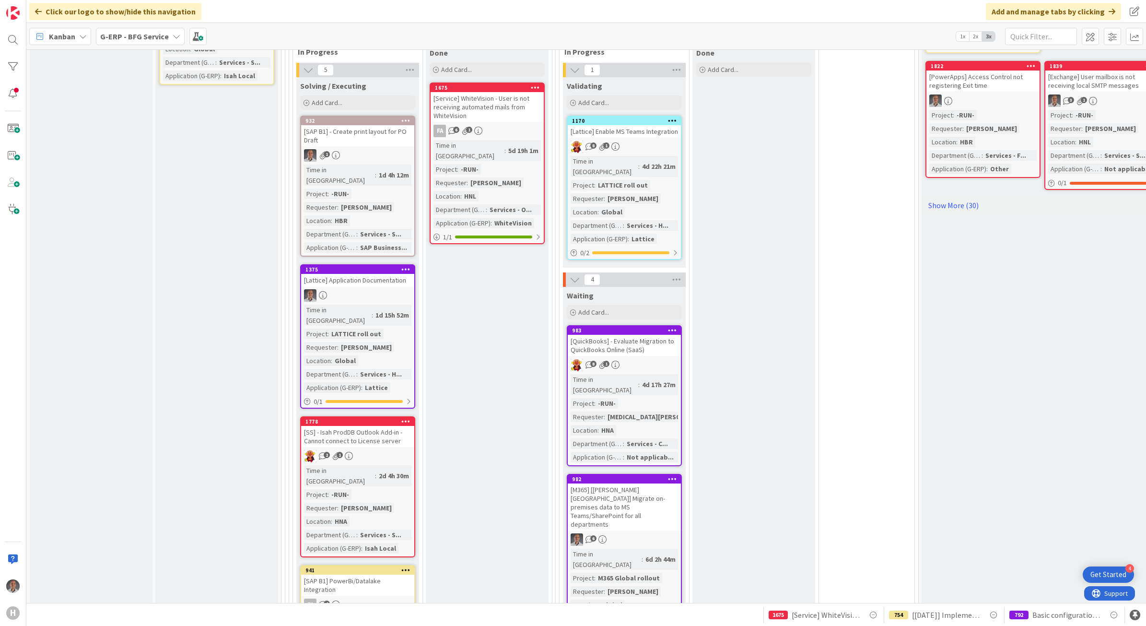
scroll to position [531, 0]
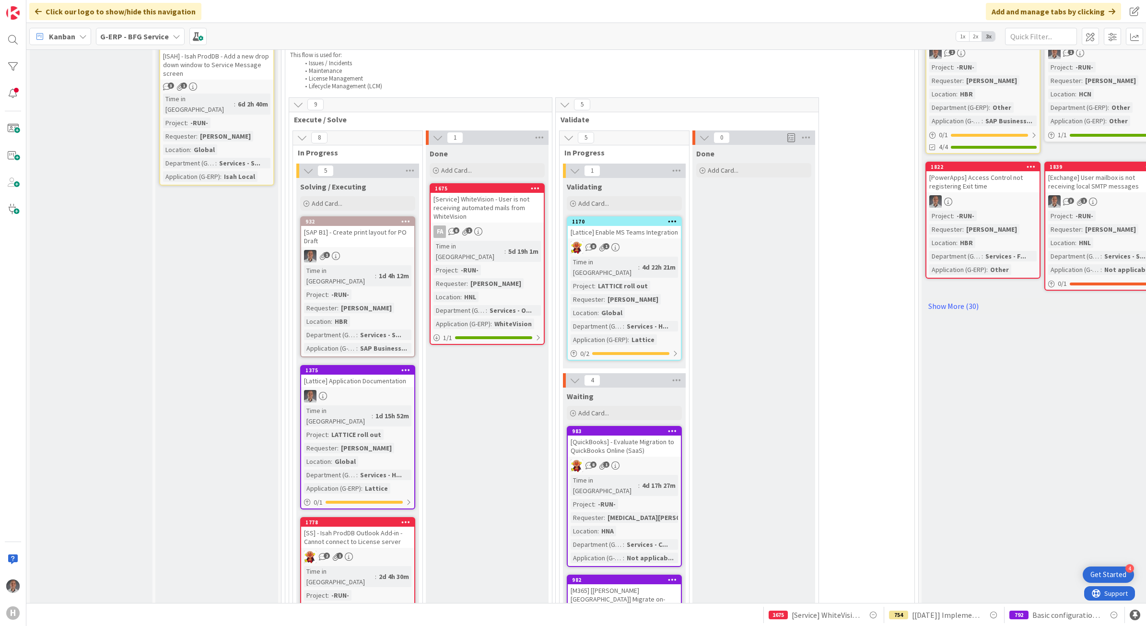
click at [495, 193] on div "[Service] WhiteVision - User is not receiving automated mails from WhiteVision" at bounding box center [487, 208] width 113 height 30
click at [495, 193] on div "4 INFO This column can be used for informational tickets that will not move acr…" at bounding box center [586, 325] width 1120 height 553
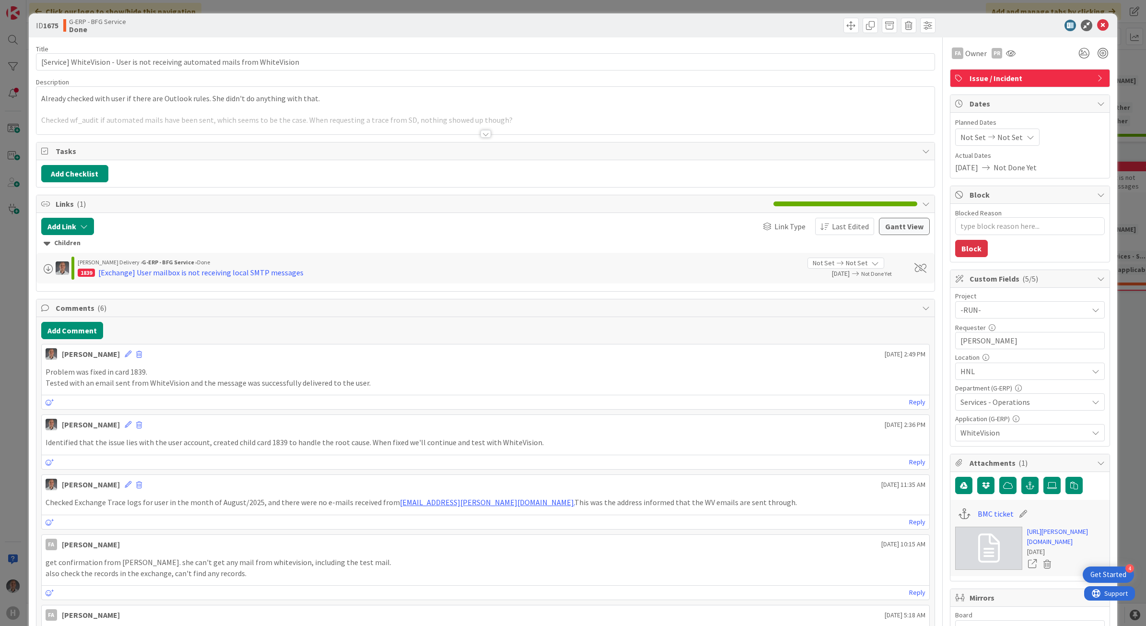
type textarea "x"
click at [91, 332] on button "Add Comment" at bounding box center [72, 330] width 62 height 17
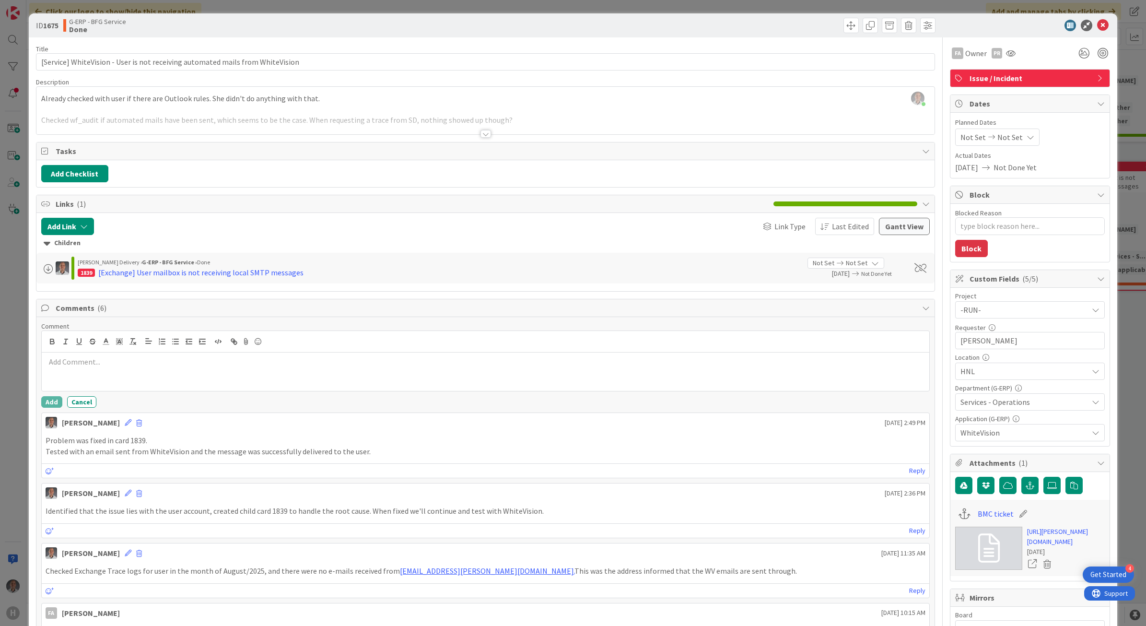
click at [135, 366] on p at bounding box center [486, 361] width 880 height 11
click at [86, 408] on button "Cancel" at bounding box center [81, 402] width 29 height 12
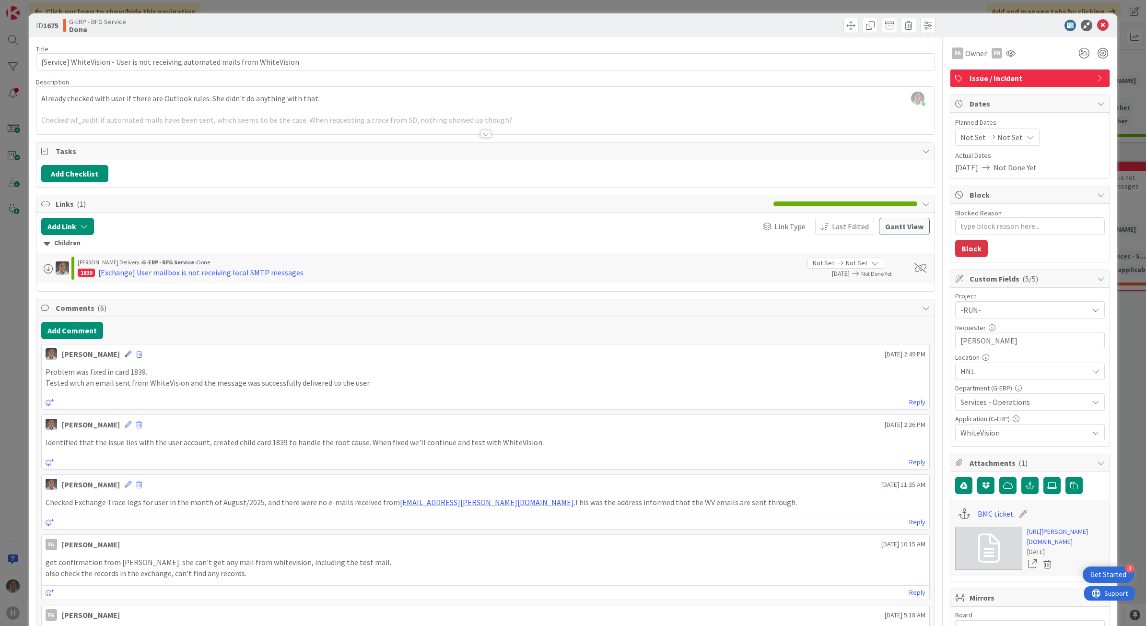
click at [125, 357] on icon at bounding box center [128, 354] width 7 height 7
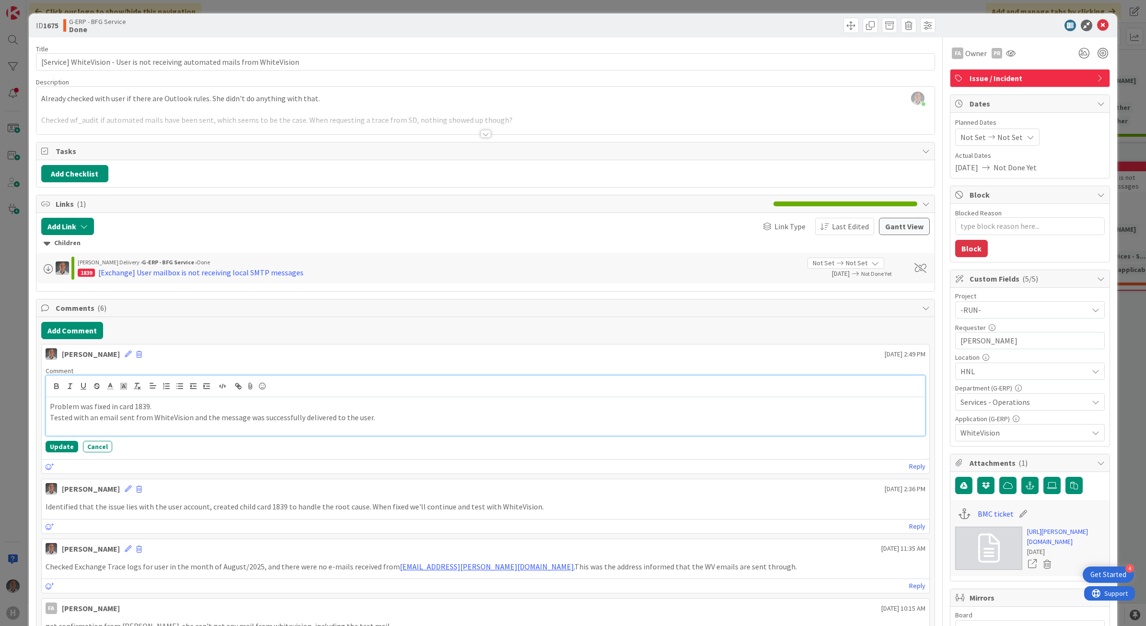
click at [411, 422] on p "Tested with an email sent from WhiteVision and the message was successfully del…" at bounding box center [486, 417] width 872 height 11
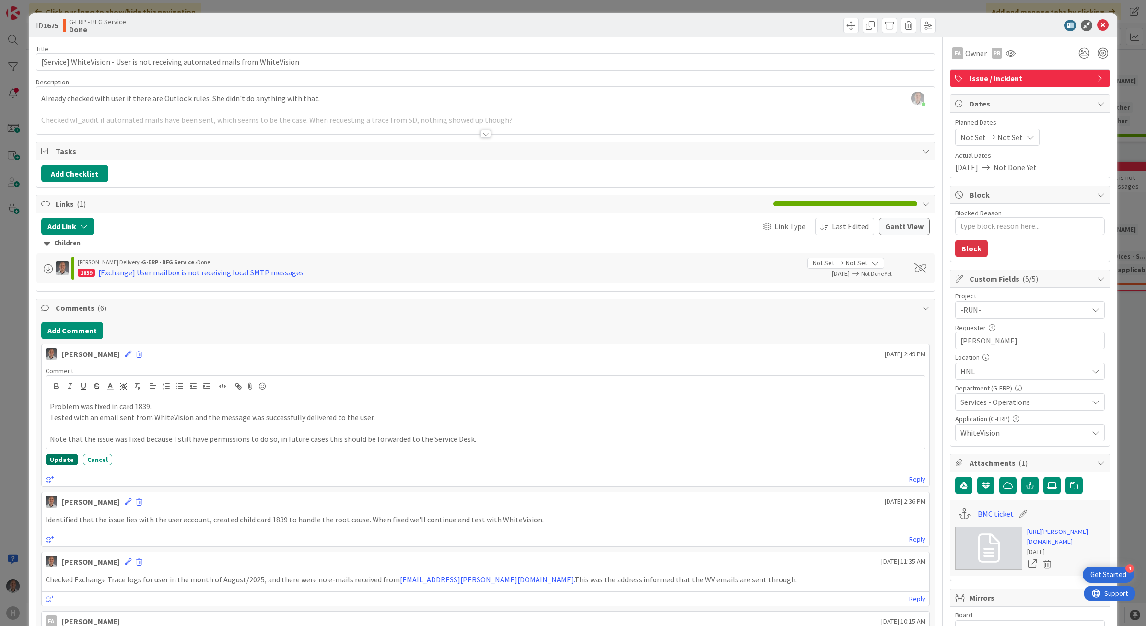
click at [69, 455] on div "Comment Problem was fixed in card 1839. Tested with an email sent from WhiteVis…" at bounding box center [486, 415] width 888 height 106
click at [64, 462] on button "Update" at bounding box center [62, 460] width 33 height 12
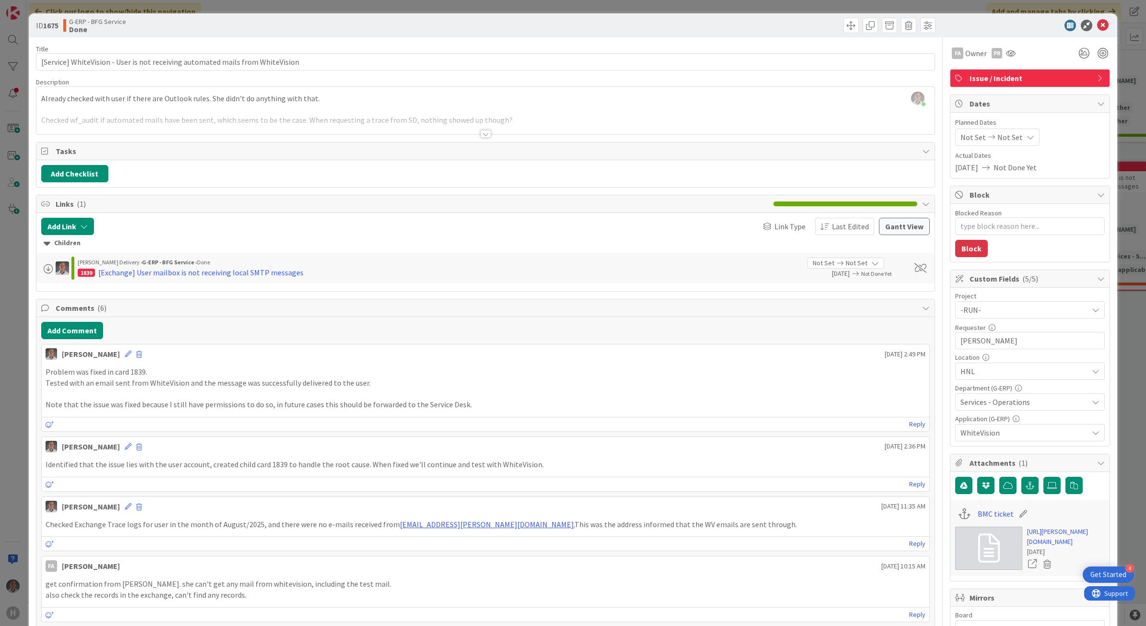
type textarea "x"
drag, startPoint x: 1098, startPoint y: 22, endPoint x: 843, endPoint y: 157, distance: 288.5
click at [1097, 23] on icon at bounding box center [1103, 26] width 12 height 12
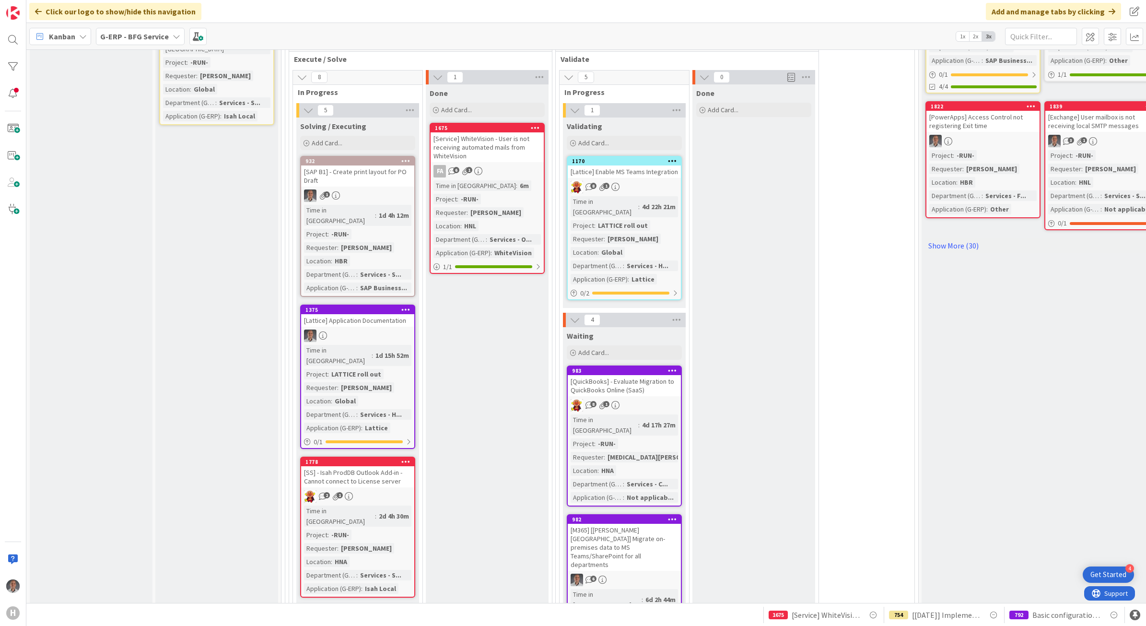
scroll to position [591, 0]
click at [965, 238] on link "Show More (30)" at bounding box center [1042, 245] width 234 height 15
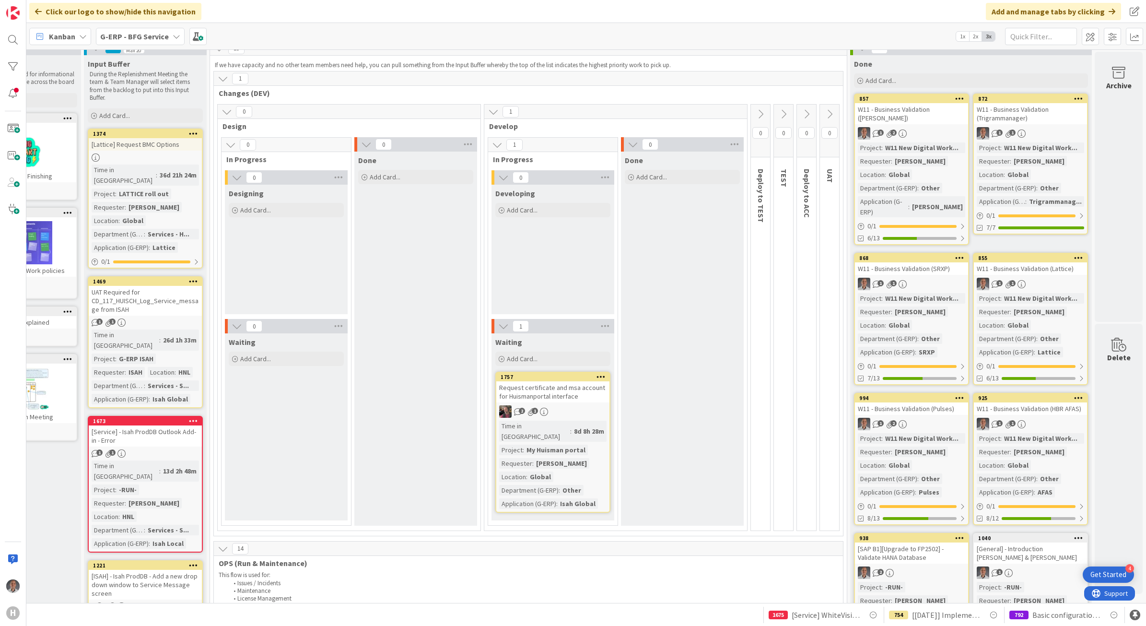
scroll to position [0, 82]
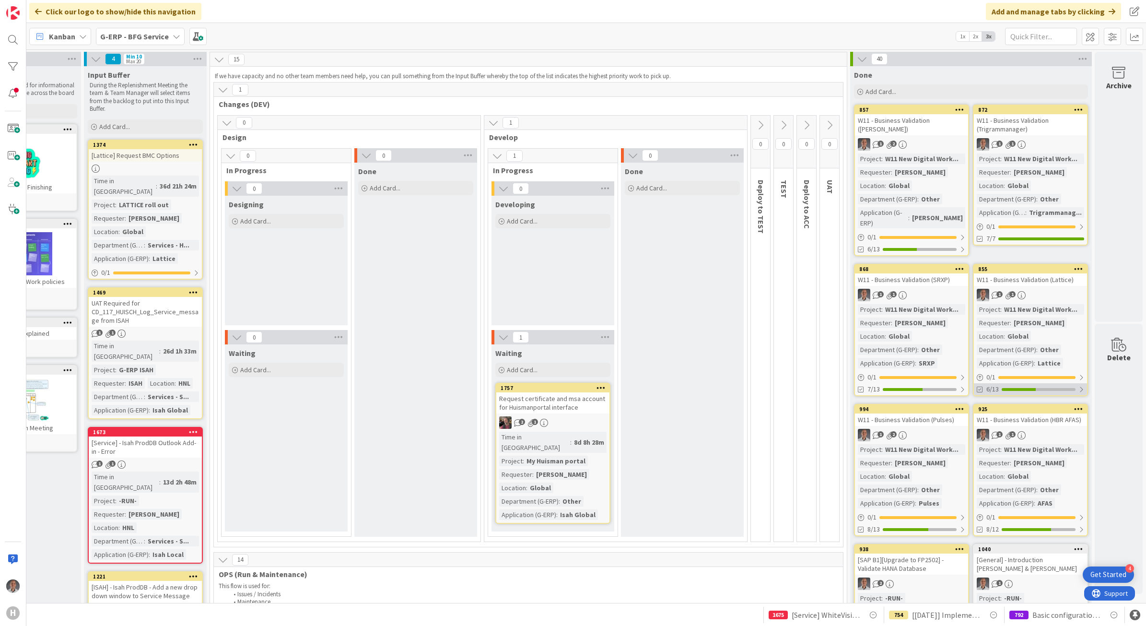
click at [1063, 383] on div "6/13" at bounding box center [1030, 389] width 113 height 12
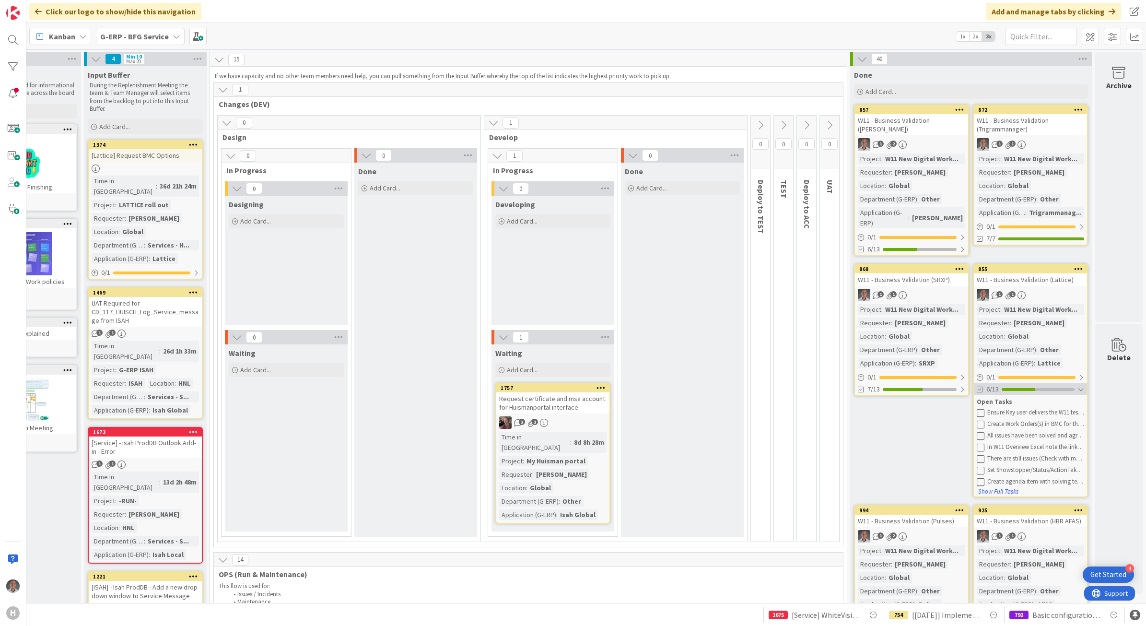
click at [1063, 383] on div "6/13" at bounding box center [1030, 389] width 113 height 12
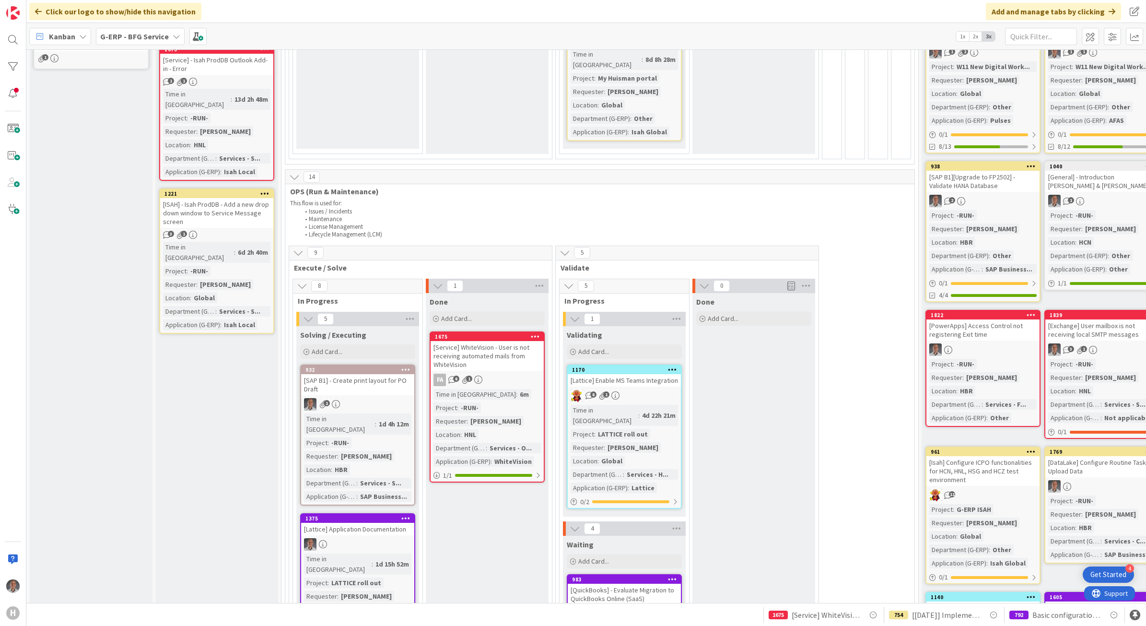
scroll to position [599, 0]
